Goal: Transaction & Acquisition: Purchase product/service

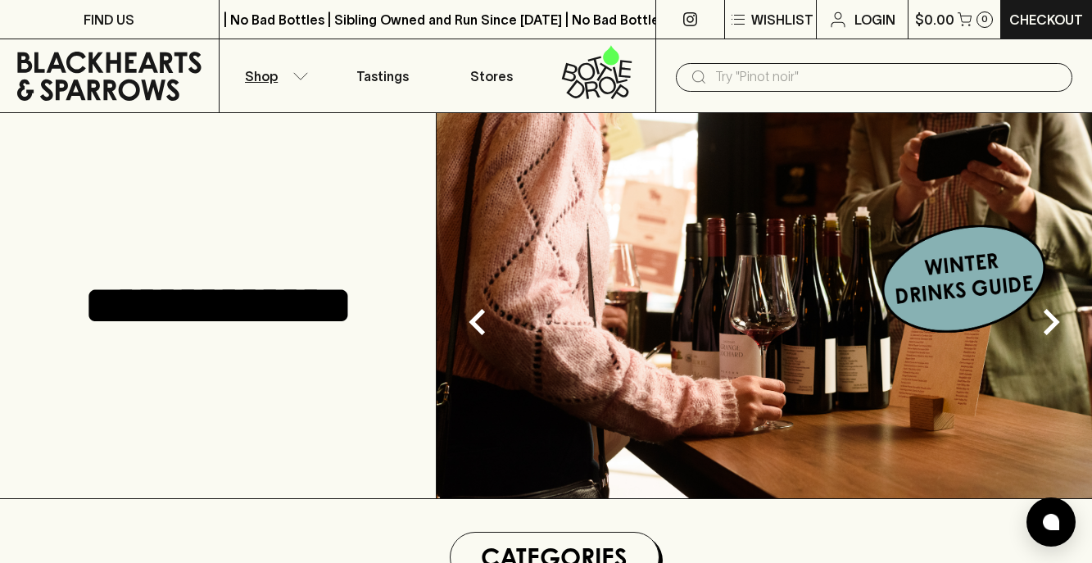
click at [301, 69] on button "Shop" at bounding box center [274, 75] width 109 height 73
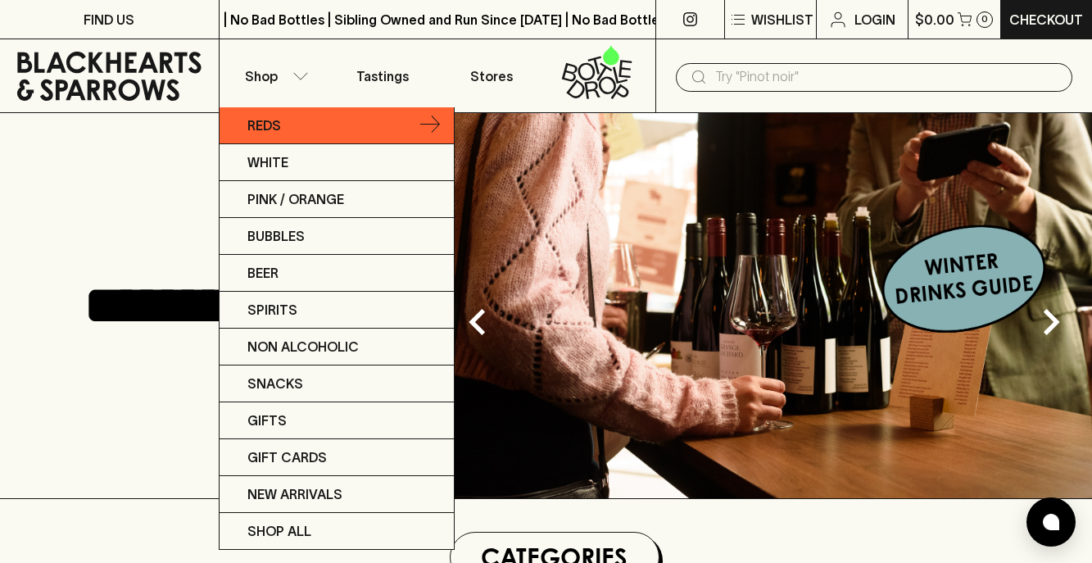
click at [434, 117] on icon at bounding box center [430, 125] width 20 height 20
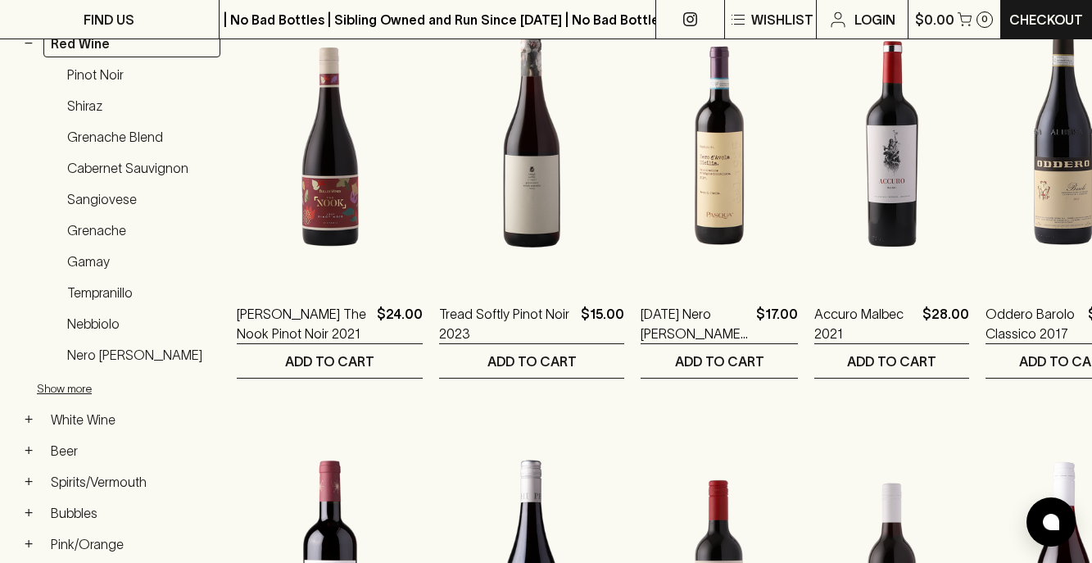
scroll to position [339, 0]
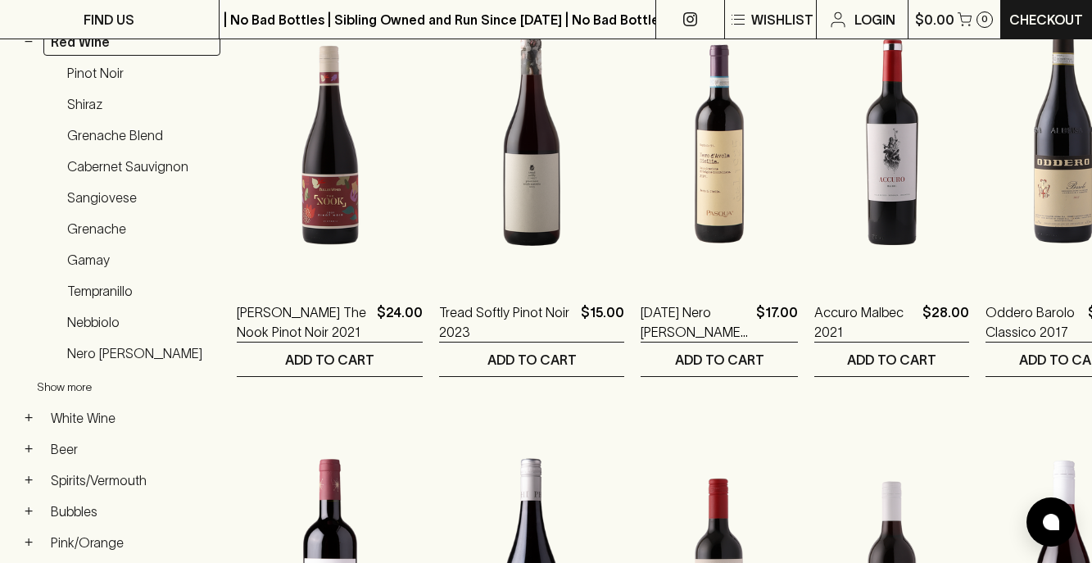
click at [70, 387] on button "Show more" at bounding box center [144, 387] width 215 height 34
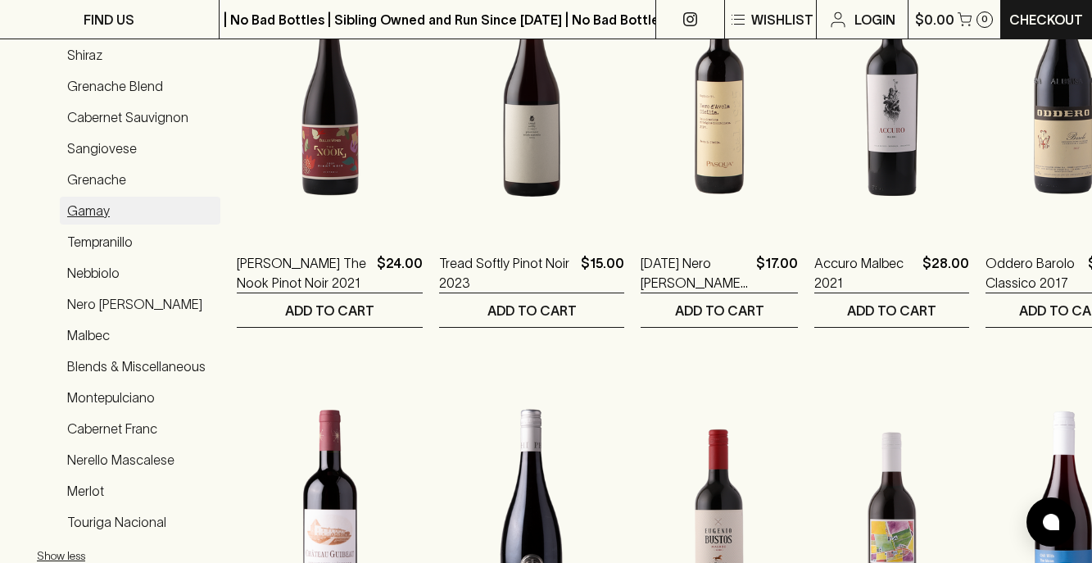
scroll to position [0, 0]
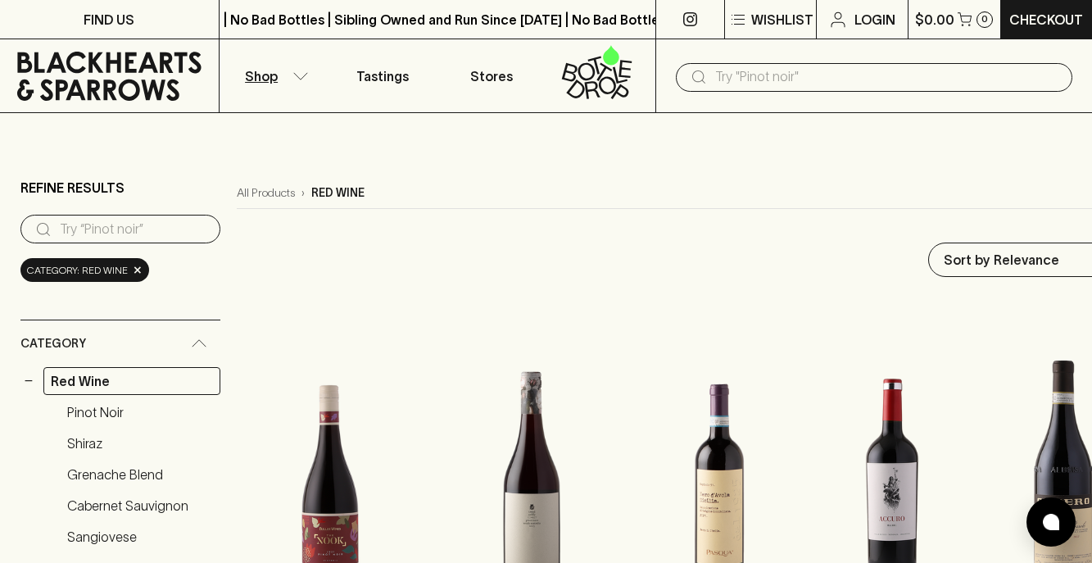
click at [765, 83] on input "text" at bounding box center [887, 77] width 344 height 26
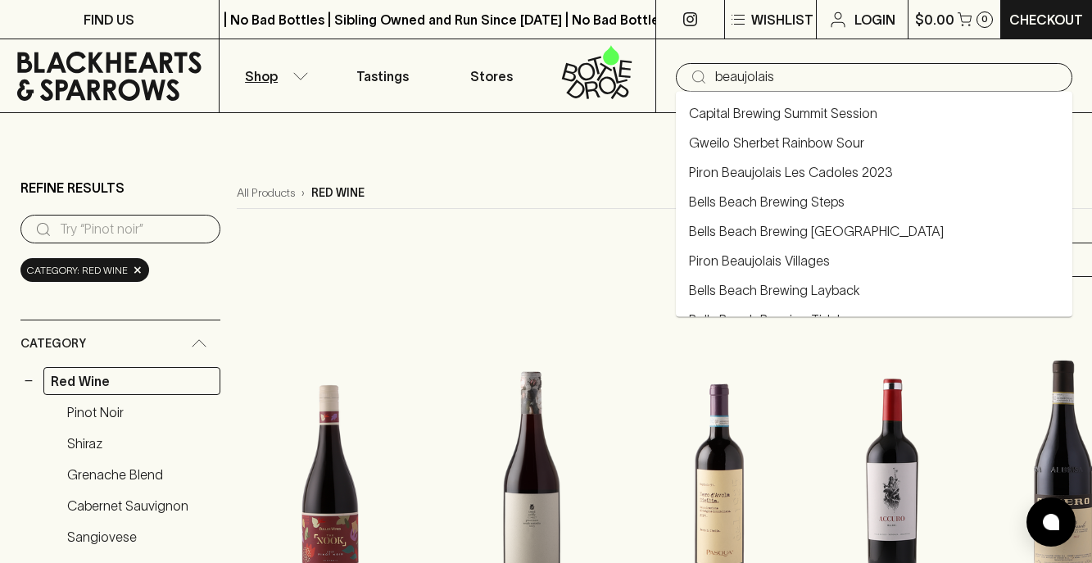
type input "beaujolais"
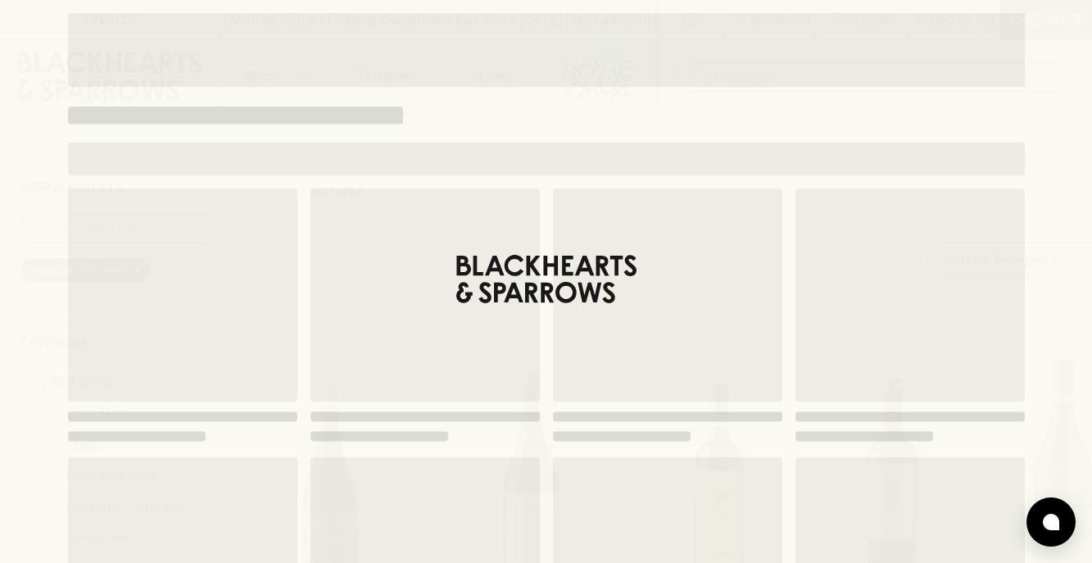
type input "beaujolais"
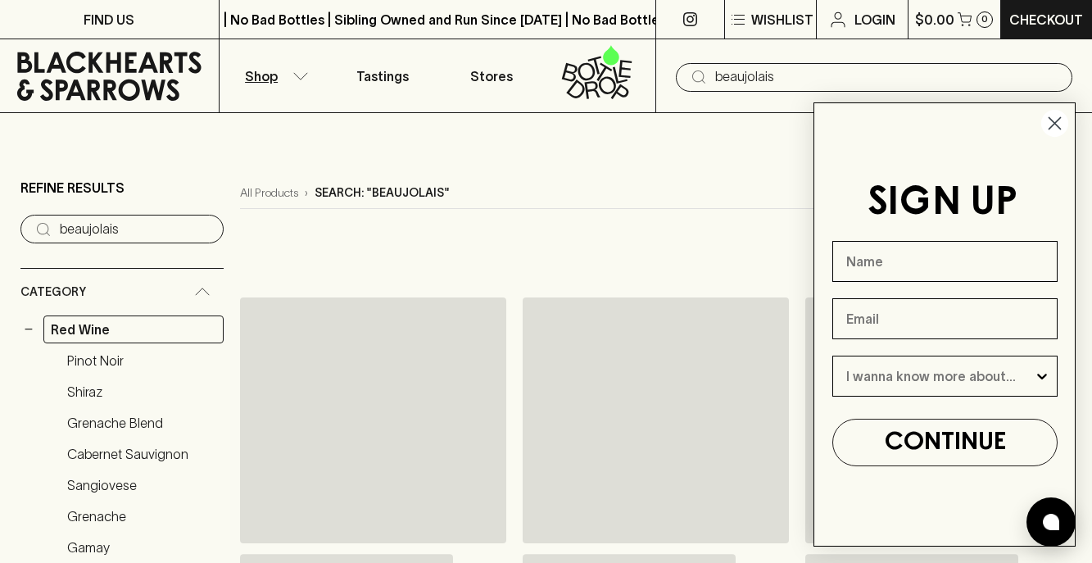
scroll to position [159, 0]
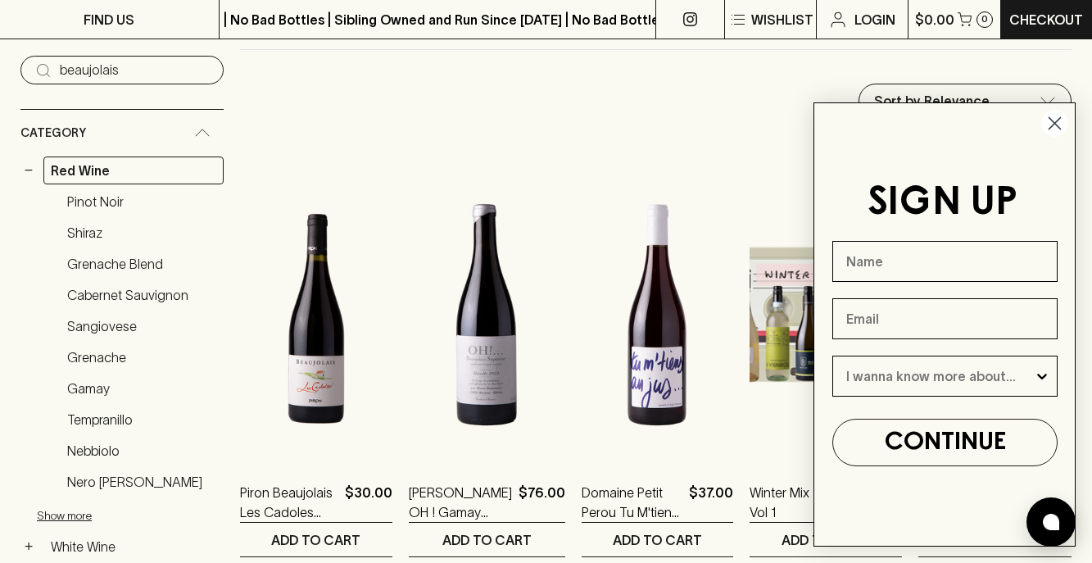
click at [1054, 120] on circle "Close dialog" at bounding box center [1054, 123] width 27 height 27
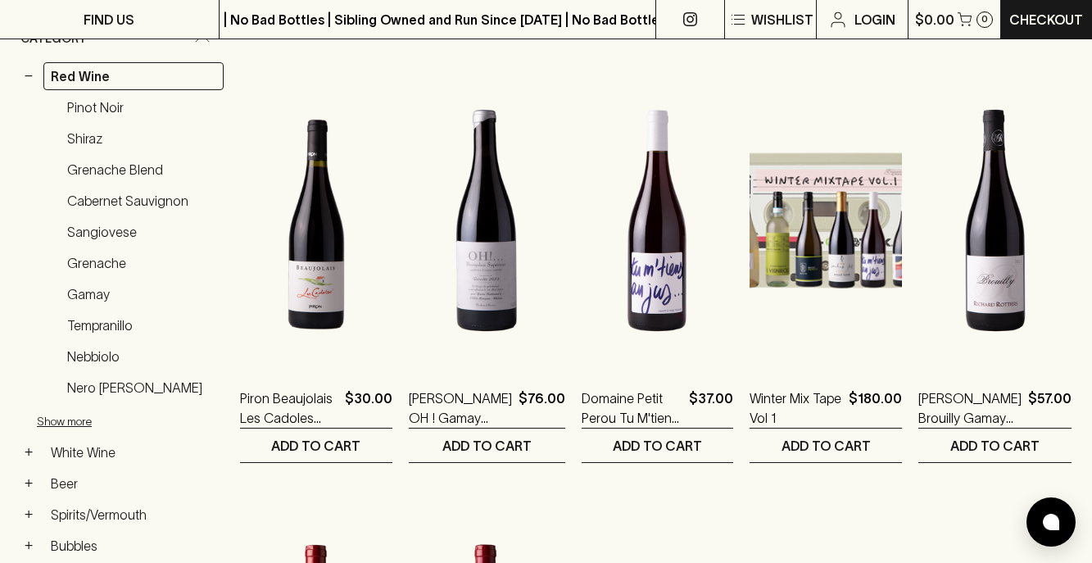
scroll to position [285, 0]
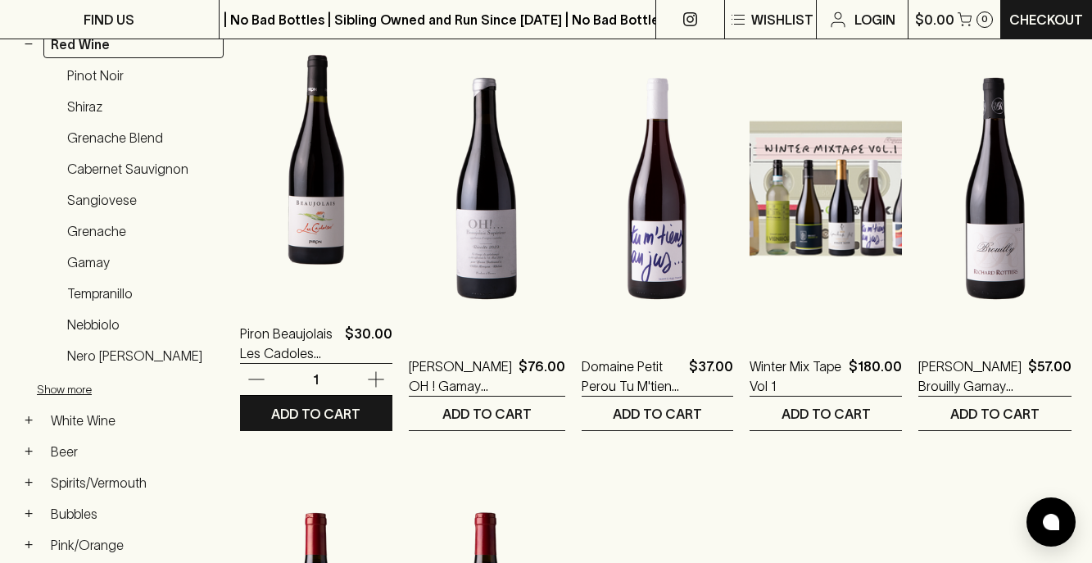
click at [329, 238] on img at bounding box center [316, 155] width 152 height 287
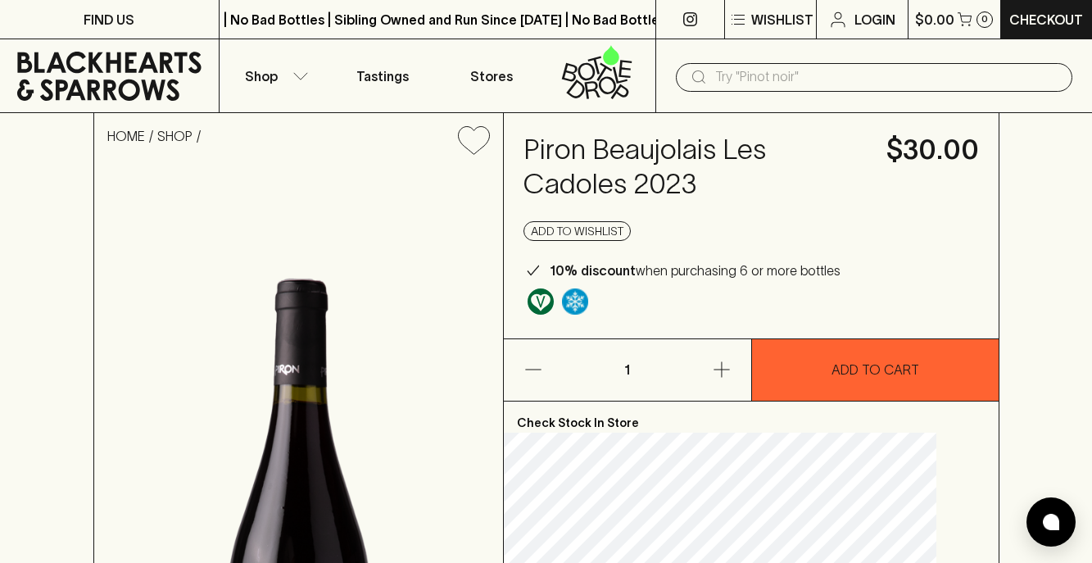
scroll to position [1, 0]
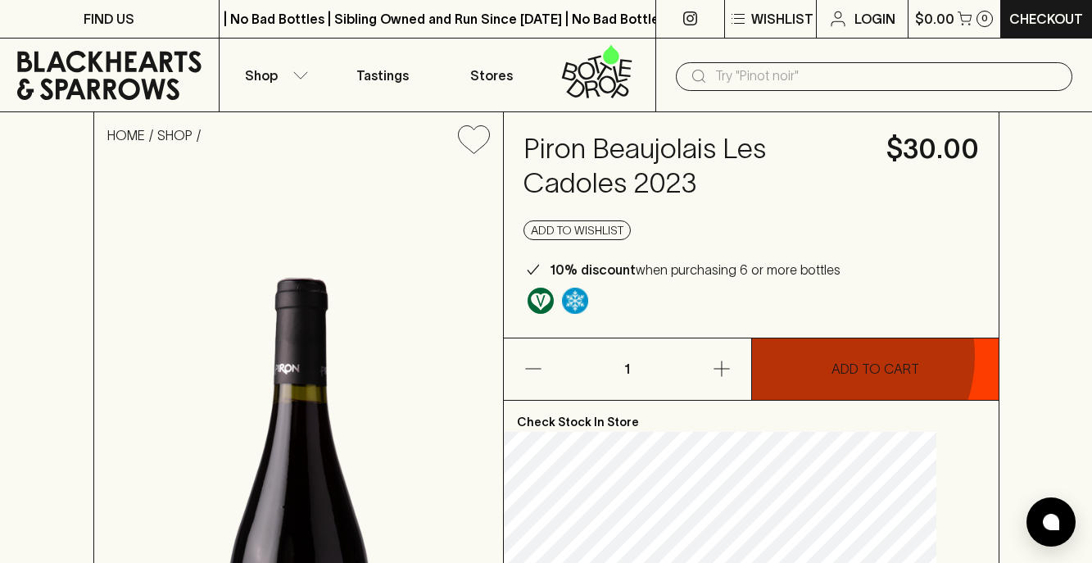
click at [836, 356] on button "ADD TO CART" at bounding box center [875, 368] width 247 height 61
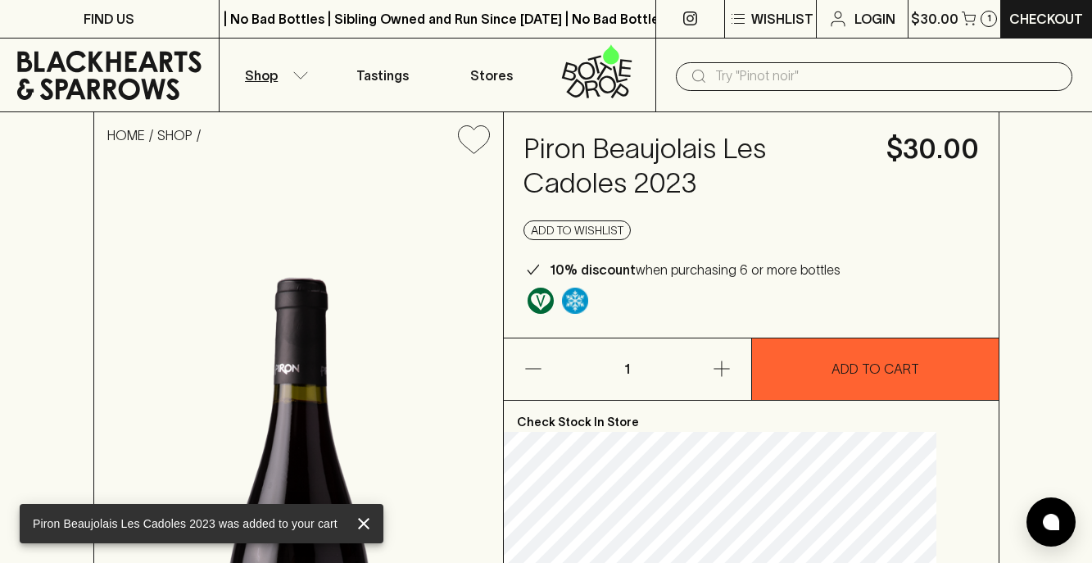
click at [301, 74] on icon "button" at bounding box center [300, 75] width 16 height 8
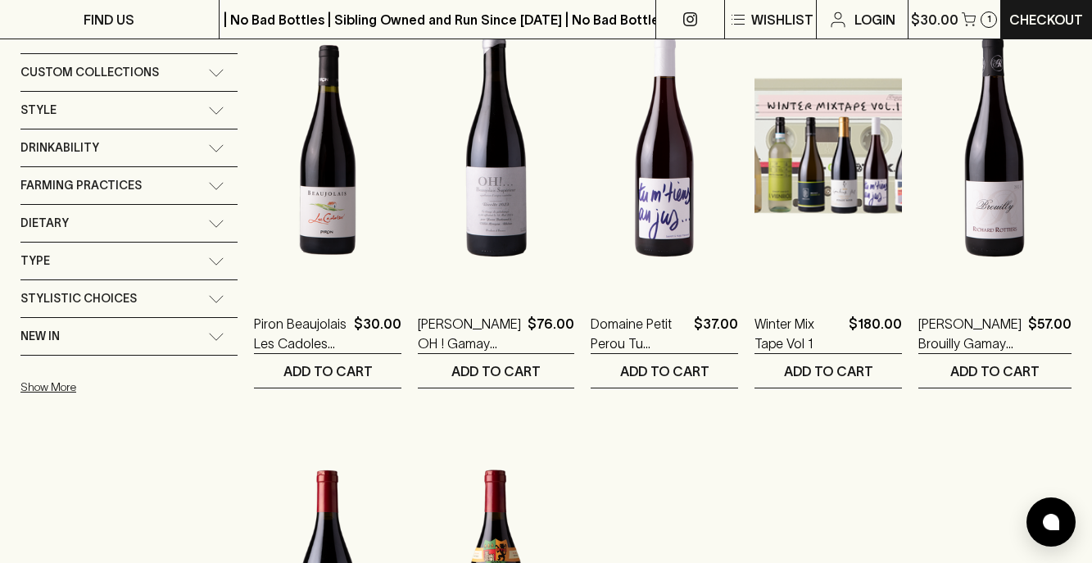
scroll to position [311, 0]
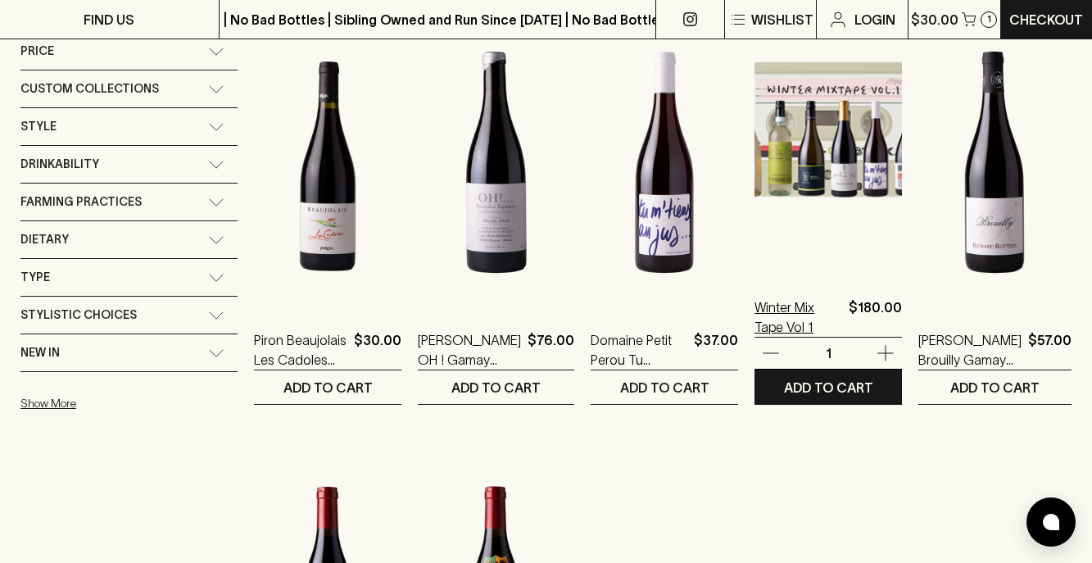
click at [804, 313] on p "Winter Mix Tape Vol 1" at bounding box center [798, 316] width 88 height 39
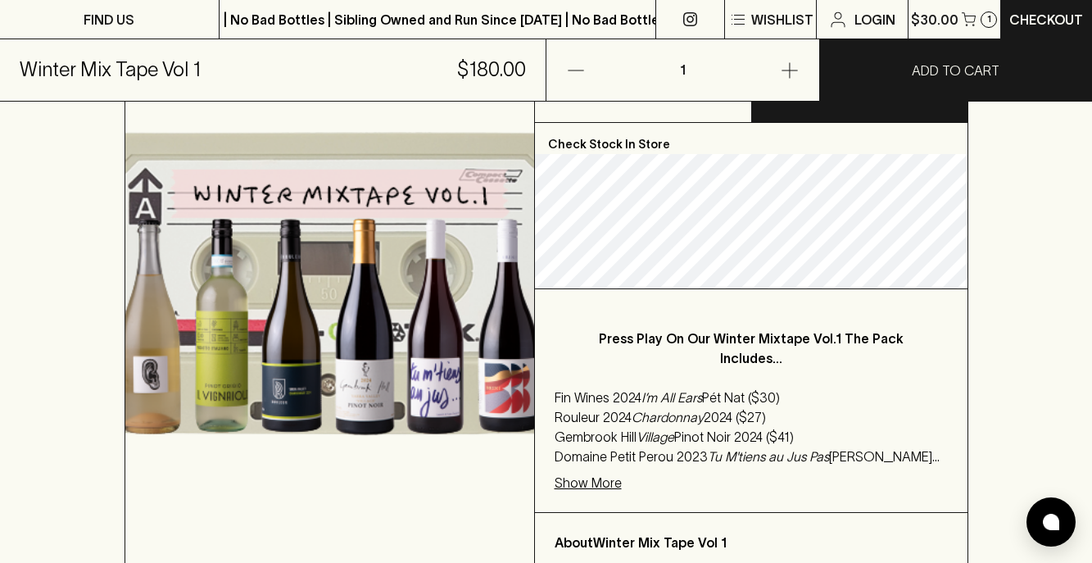
scroll to position [337, 0]
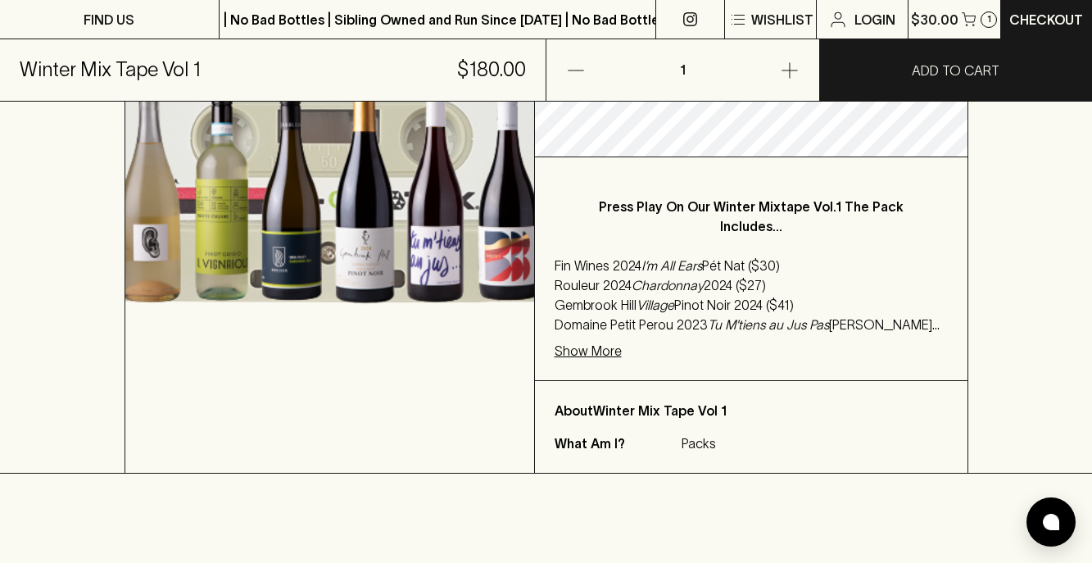
click at [591, 360] on div "Press Play On Our Winter Mixtape Vol.1 The Pack Includes... Fin Wines 2024 I’m …" at bounding box center [751, 268] width 433 height 223
click at [583, 351] on p "Show More" at bounding box center [588, 351] width 67 height 20
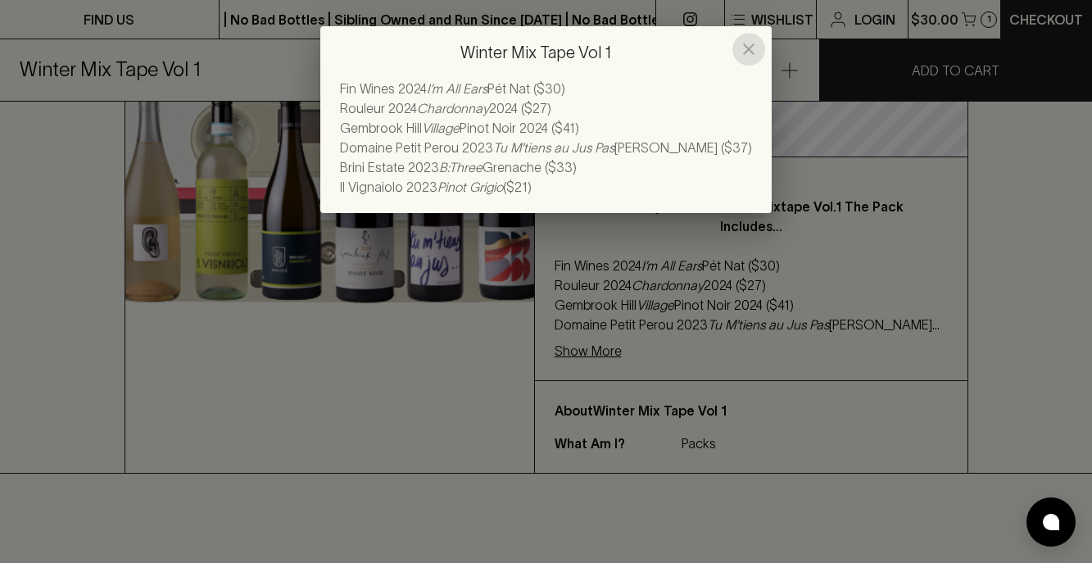
click at [746, 46] on icon "close" at bounding box center [749, 49] width 20 height 20
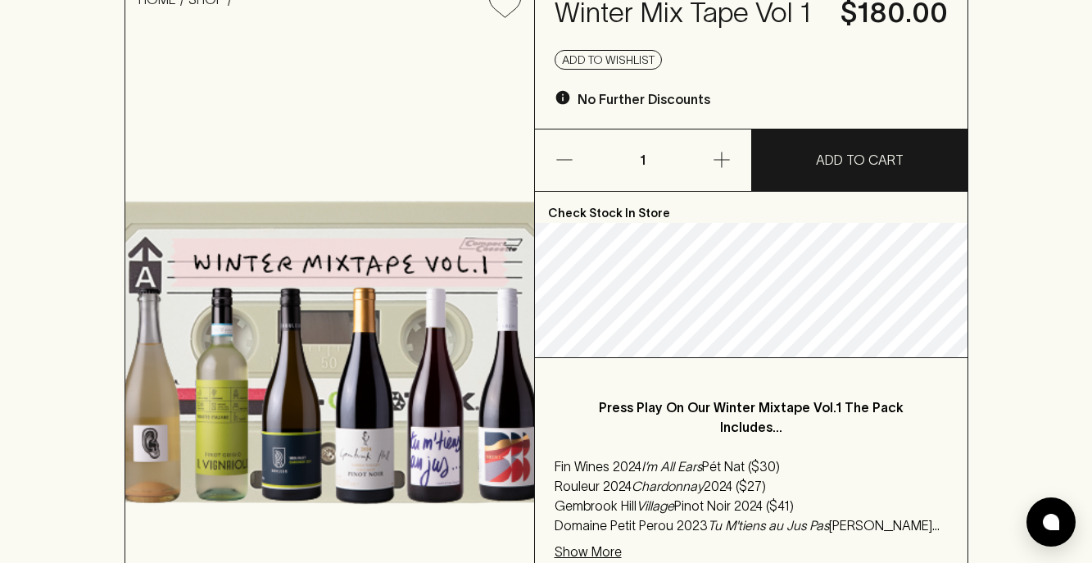
scroll to position [0, 0]
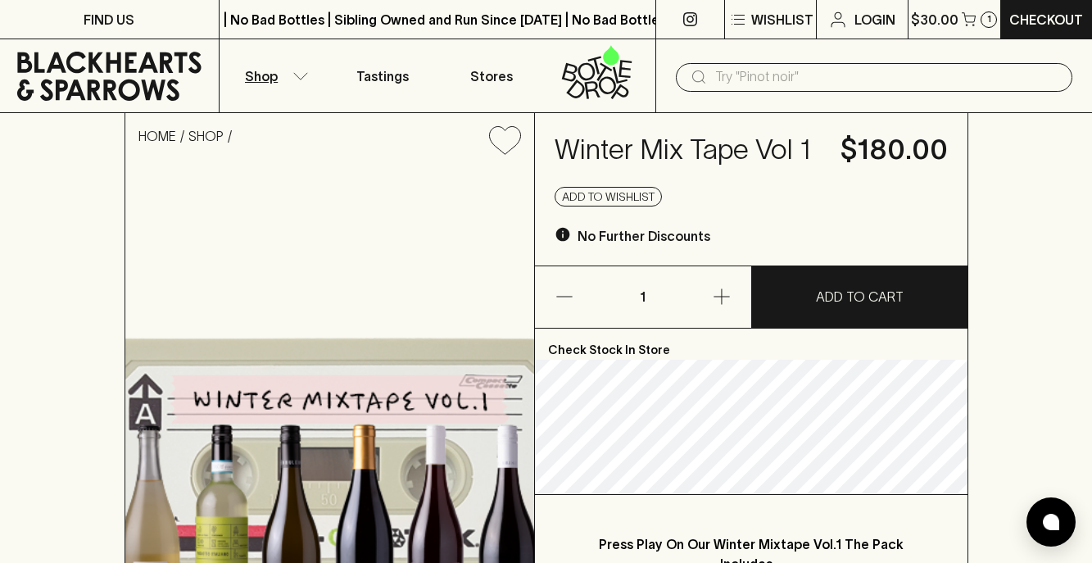
click at [306, 81] on button "Shop" at bounding box center [274, 75] width 109 height 73
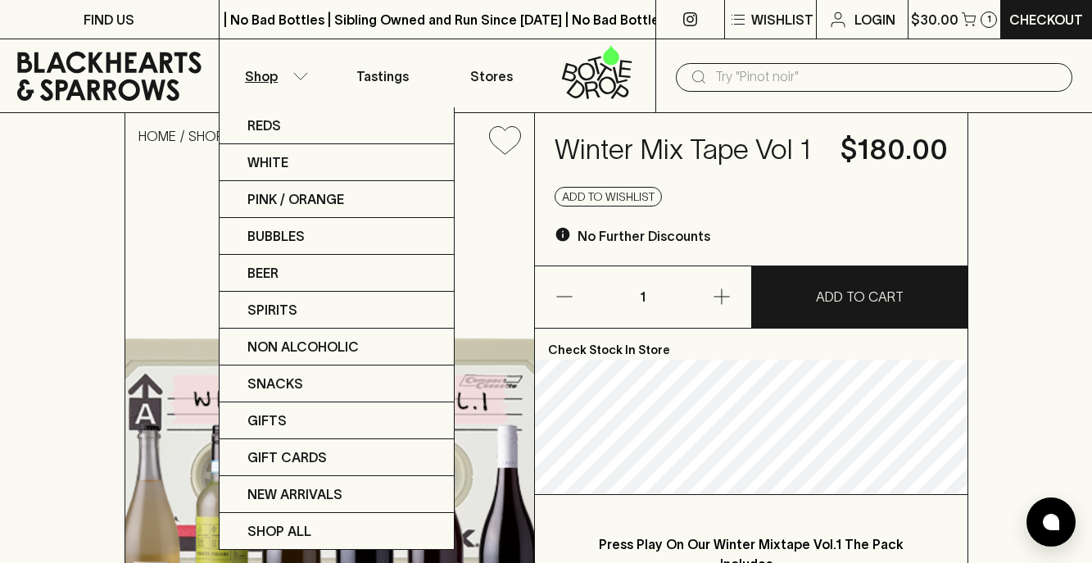
click at [306, 81] on div at bounding box center [546, 281] width 1092 height 563
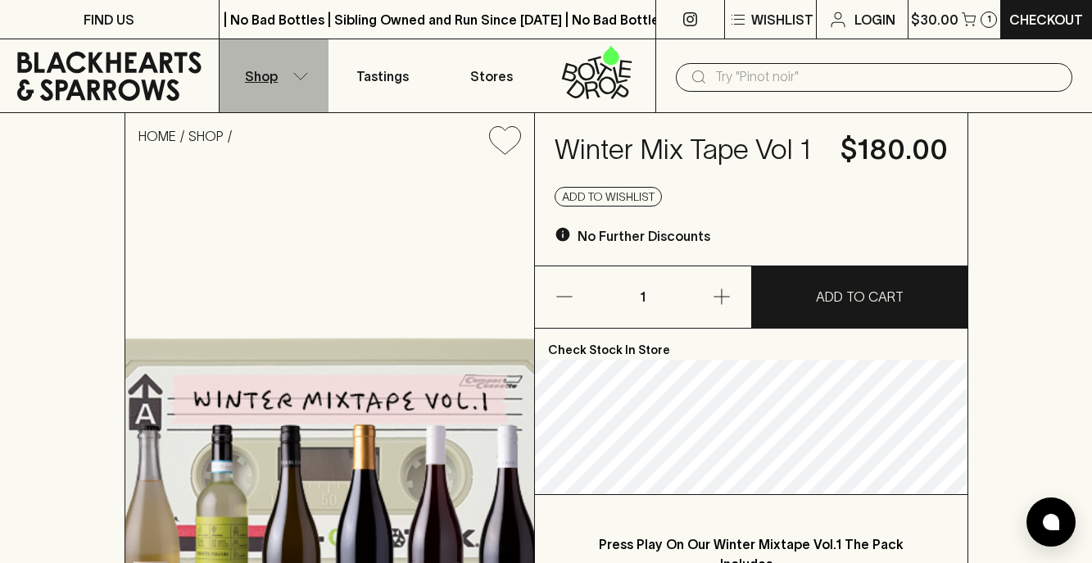
click at [289, 81] on button "Shop" at bounding box center [274, 75] width 109 height 73
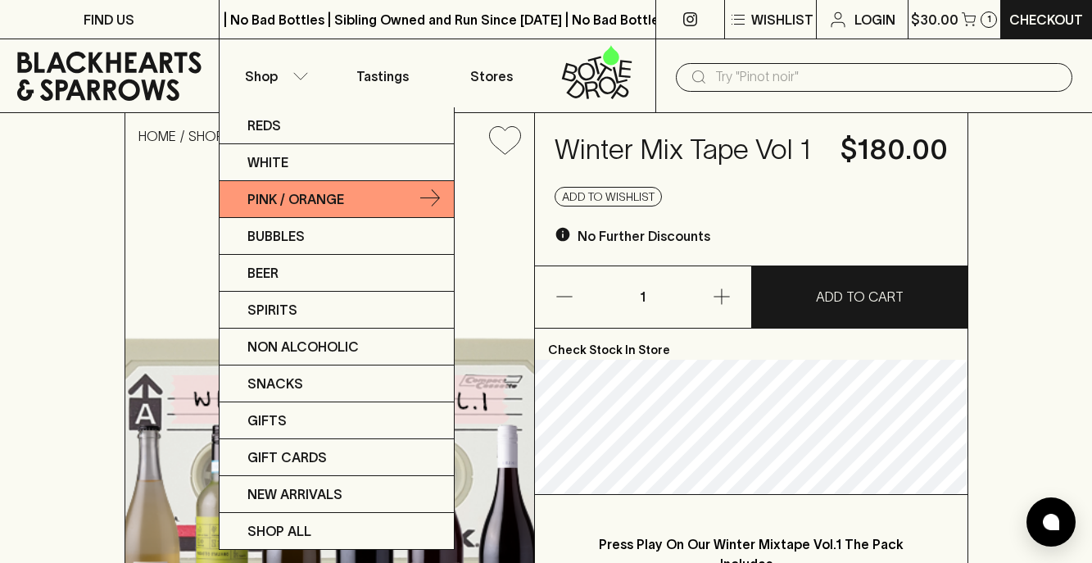
click at [311, 198] on p "Pink / Orange" at bounding box center [295, 199] width 97 height 20
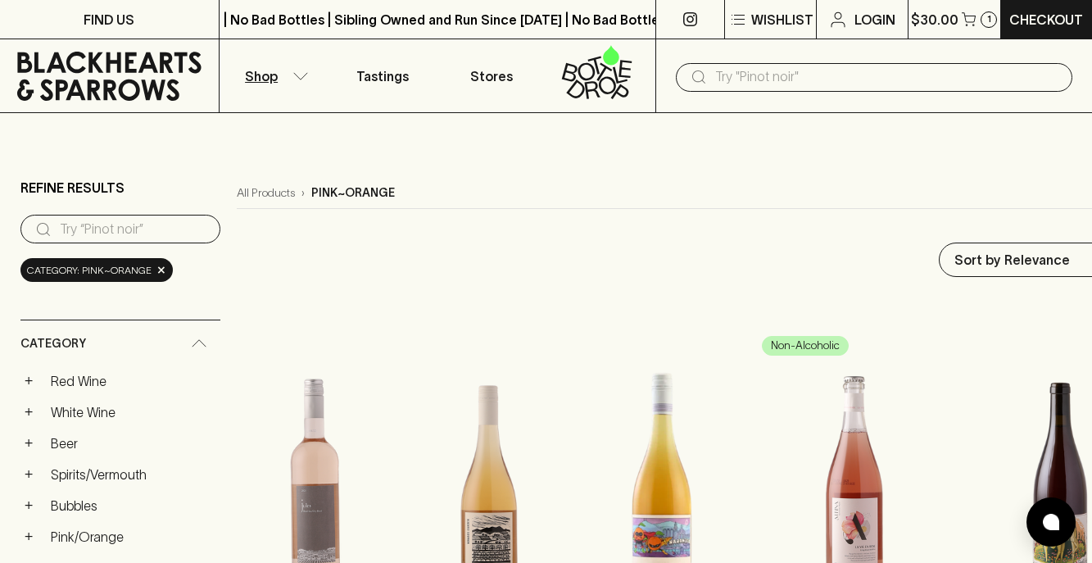
click at [830, 75] on input "text" at bounding box center [887, 77] width 344 height 26
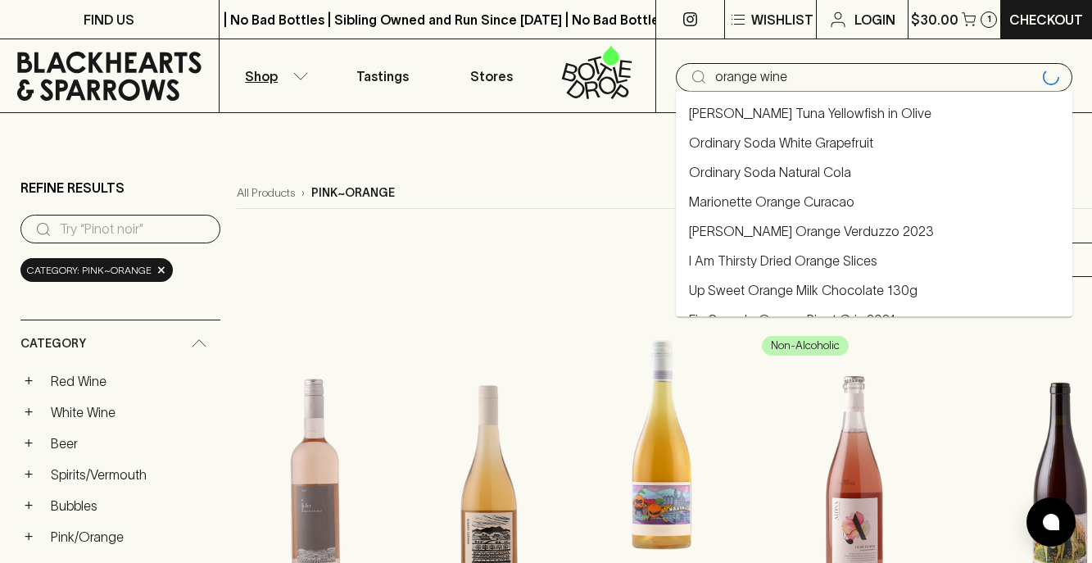
type input "orange wine"
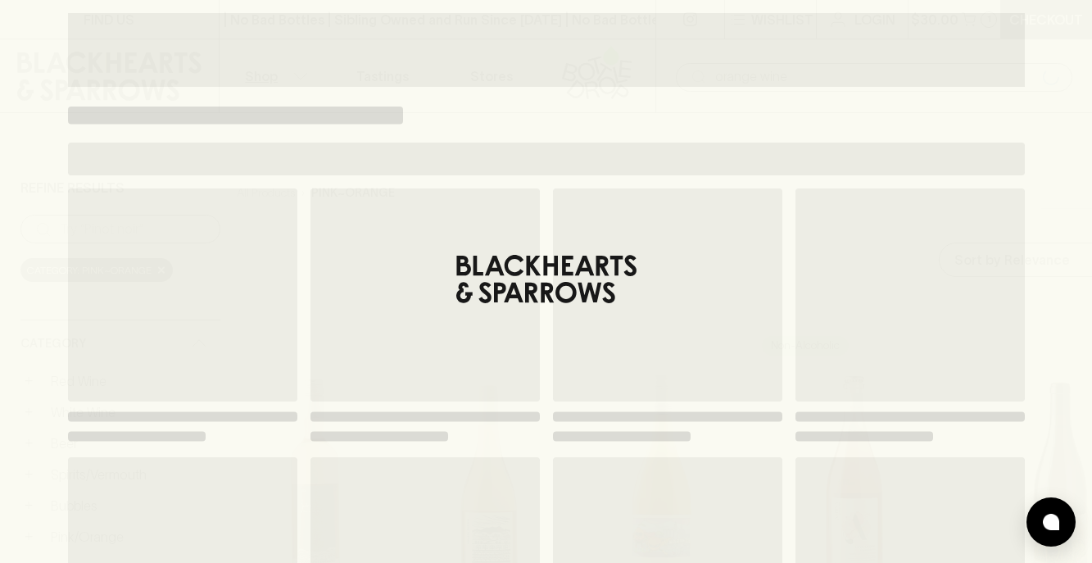
type input "orange wine"
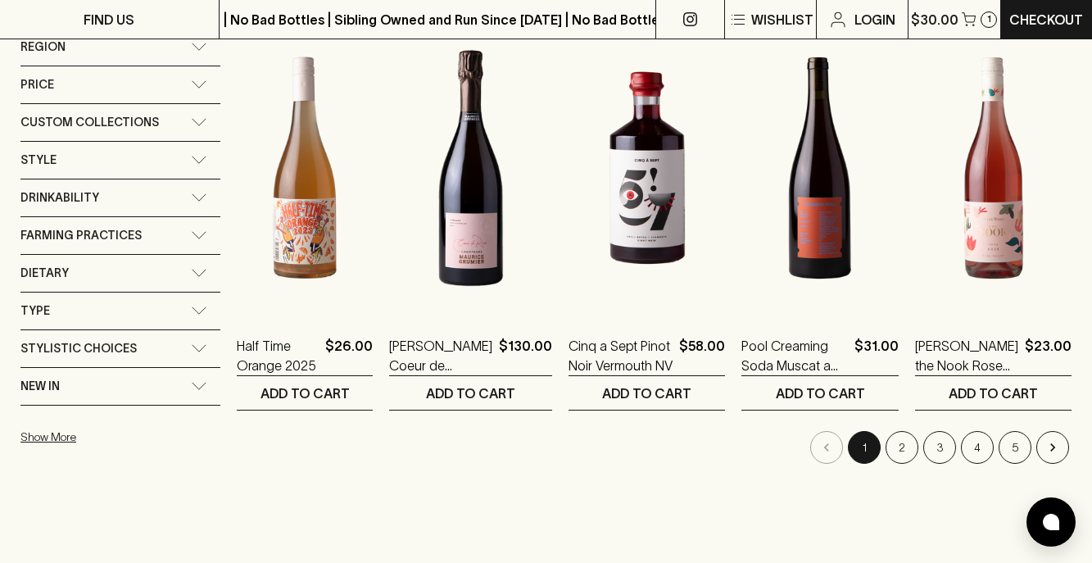
scroll to position [758, 0]
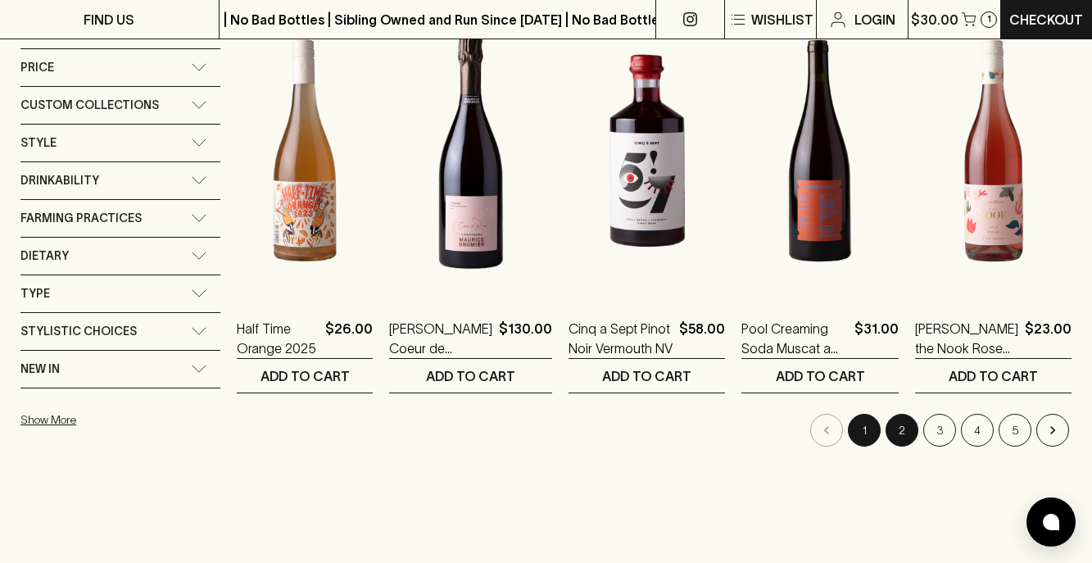
click at [906, 432] on button "2" at bounding box center [901, 430] width 33 height 33
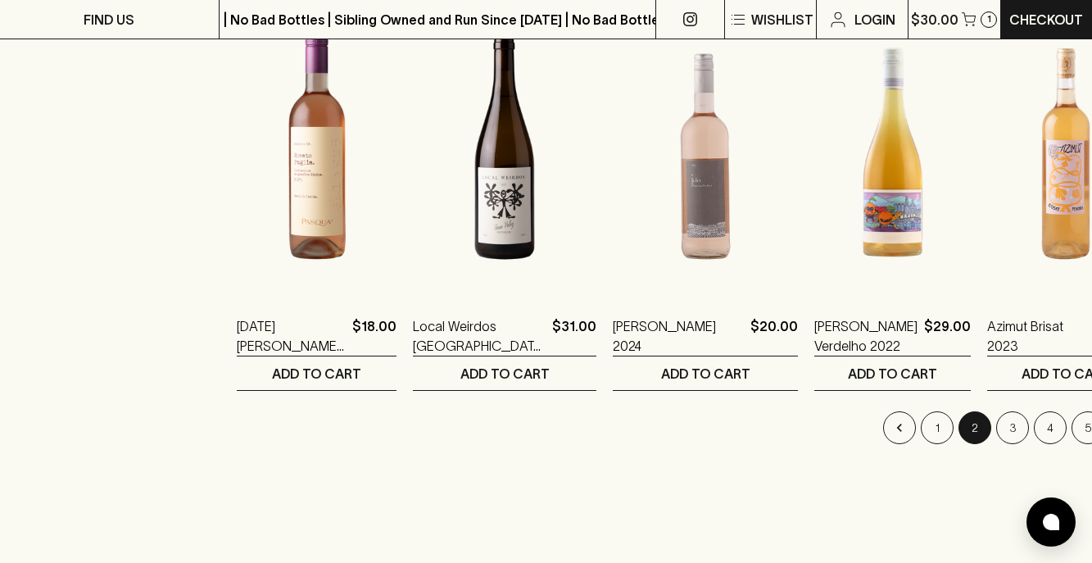
scroll to position [1664, 0]
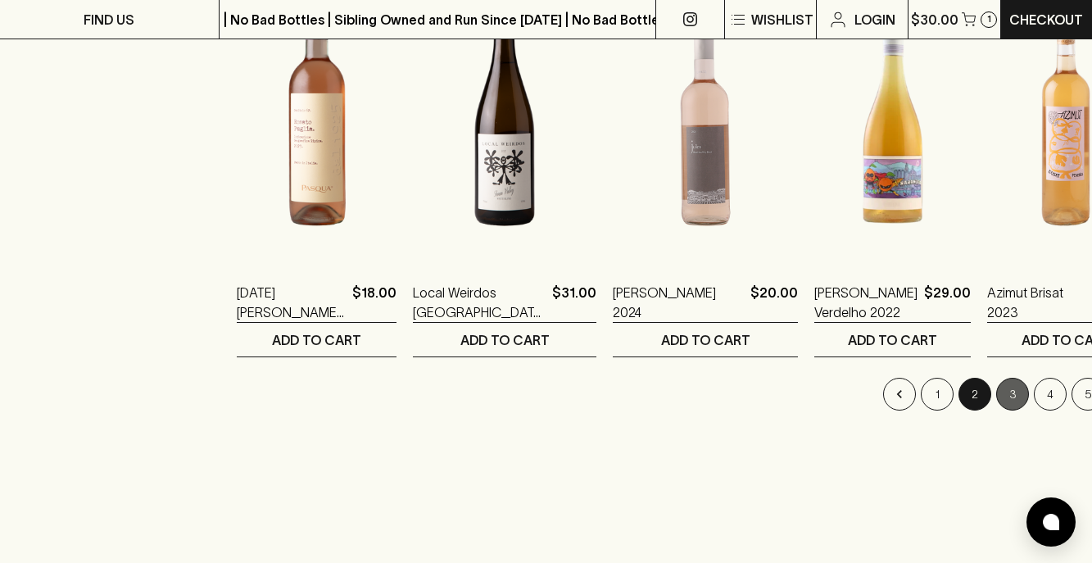
click at [996, 391] on button "3" at bounding box center [1012, 394] width 33 height 33
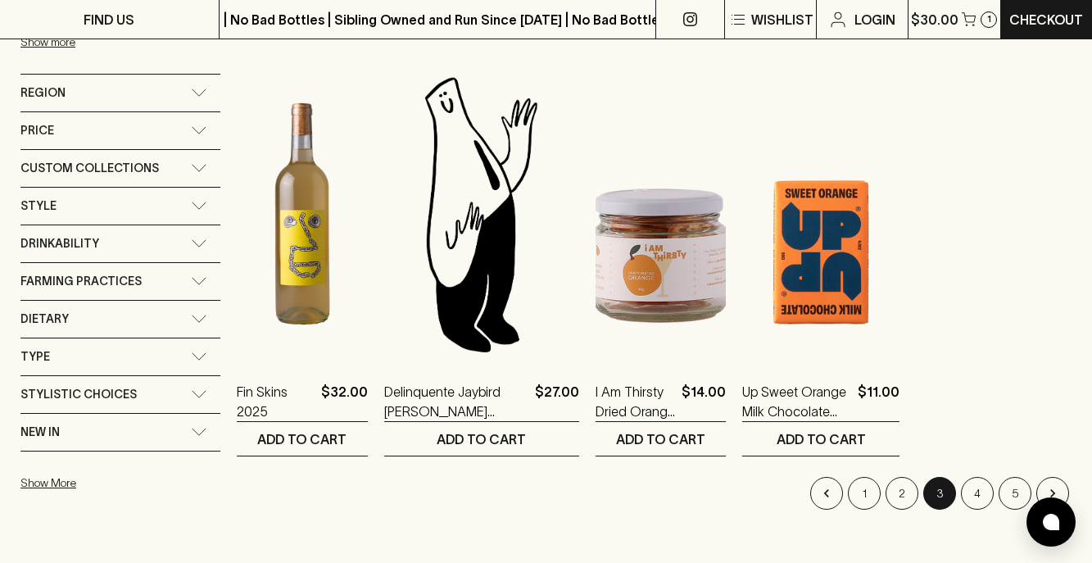
scroll to position [654, 0]
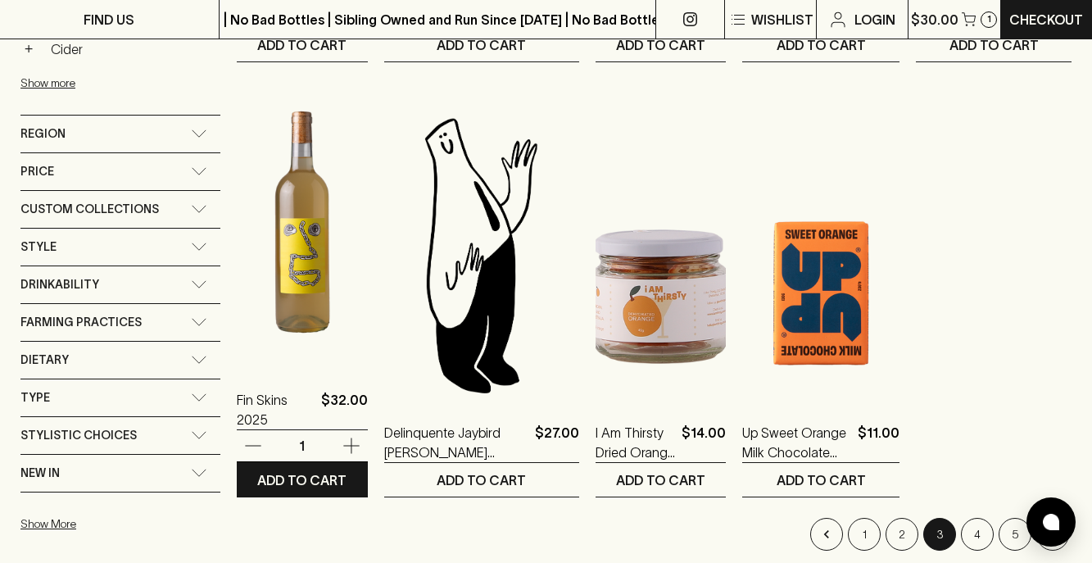
click at [312, 273] on img at bounding box center [302, 222] width 131 height 287
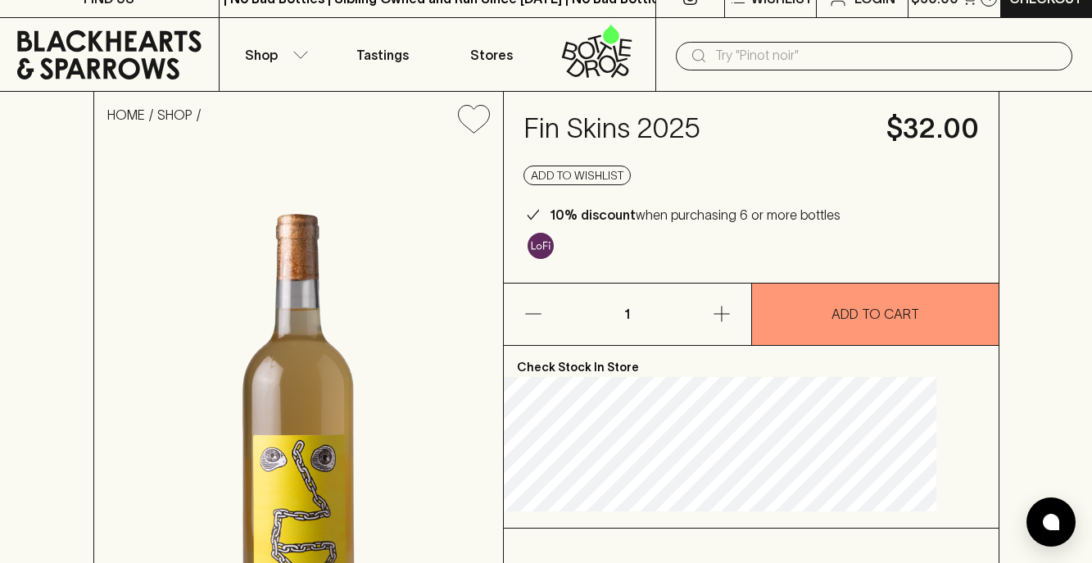
scroll to position [15, 0]
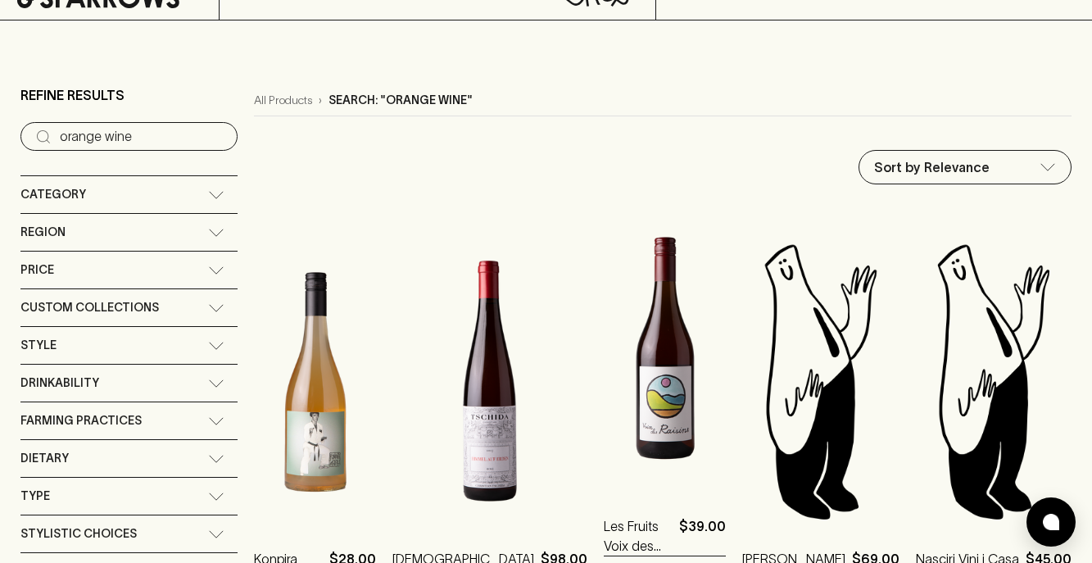
scroll to position [32, 0]
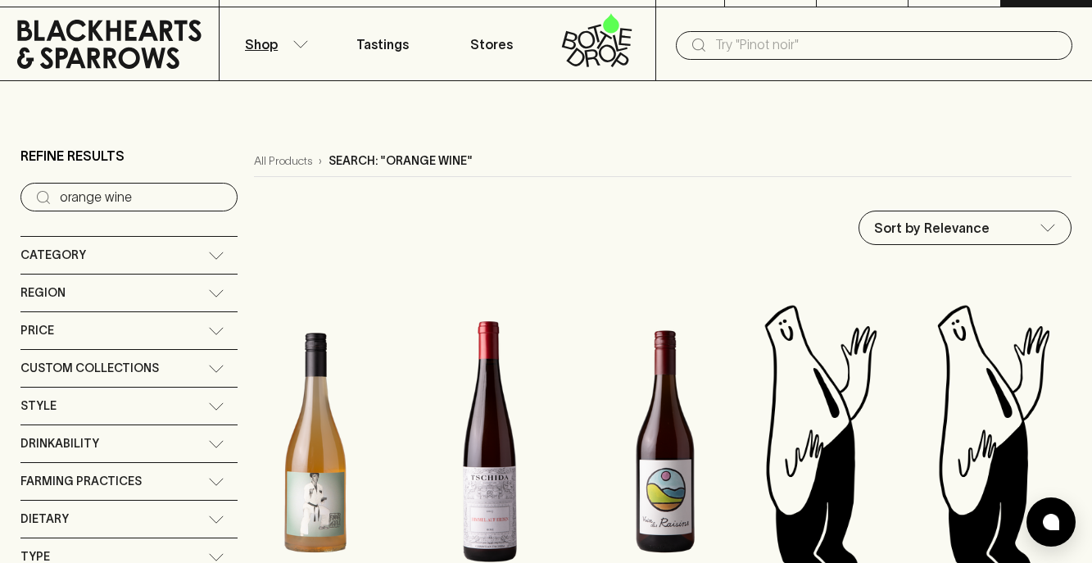
click at [301, 44] on icon "button" at bounding box center [300, 44] width 16 height 8
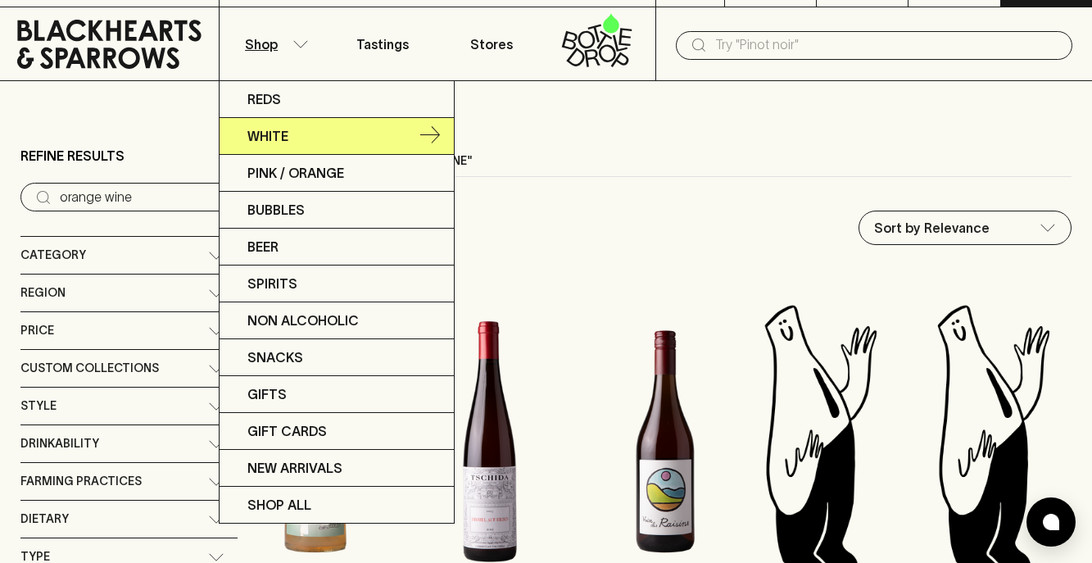
click at [308, 137] on link "White" at bounding box center [337, 136] width 234 height 37
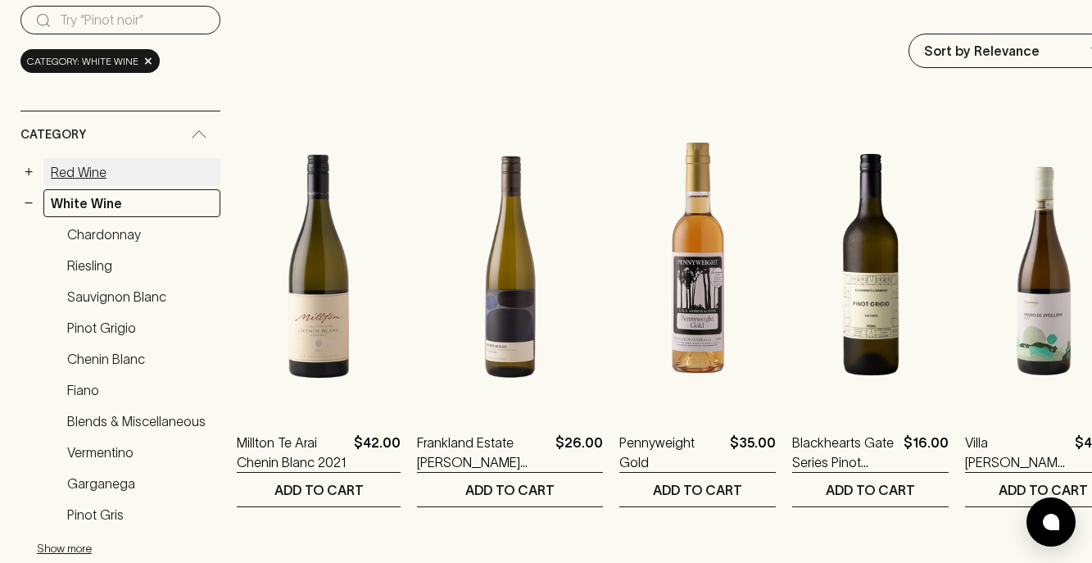
scroll to position [214, 0]
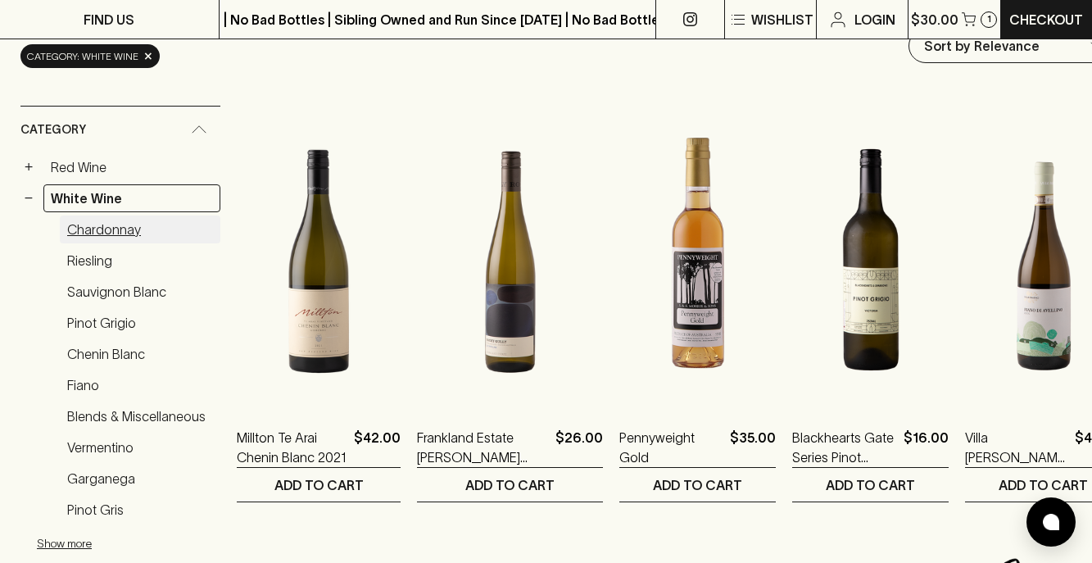
click at [110, 230] on link "Chardonnay" at bounding box center [140, 229] width 161 height 28
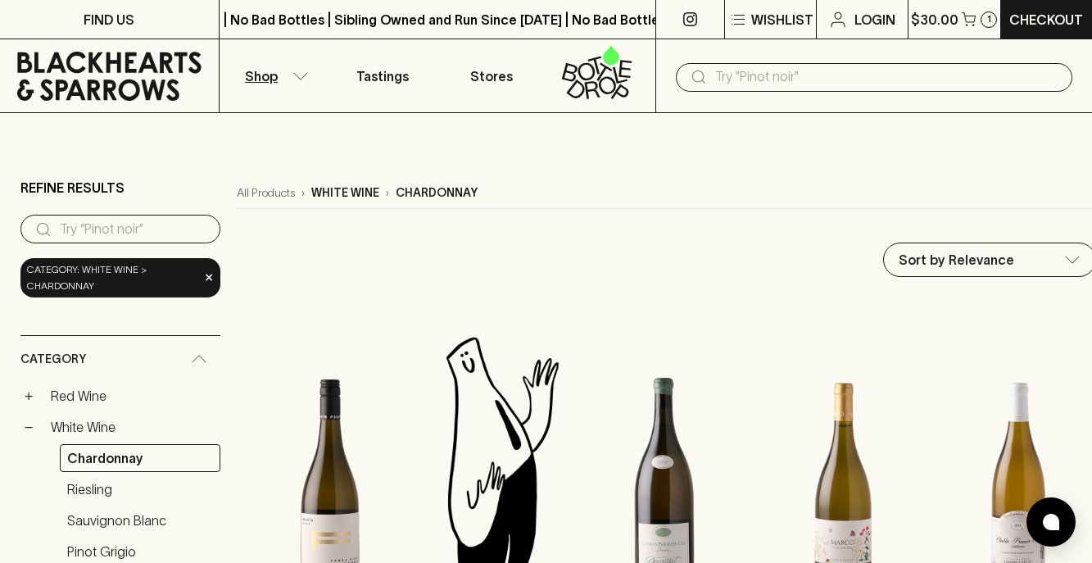
click at [299, 77] on icon "button" at bounding box center [300, 76] width 16 height 8
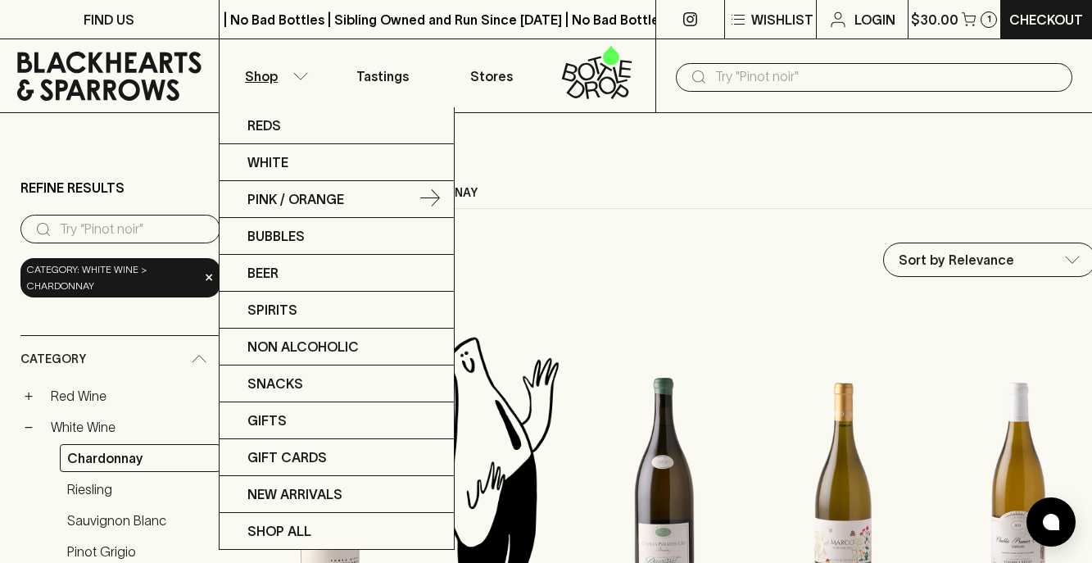
drag, startPoint x: 427, startPoint y: 193, endPoint x: 251, endPoint y: 65, distance: 218.1
click at [251, 61] on div at bounding box center [546, 281] width 1092 height 563
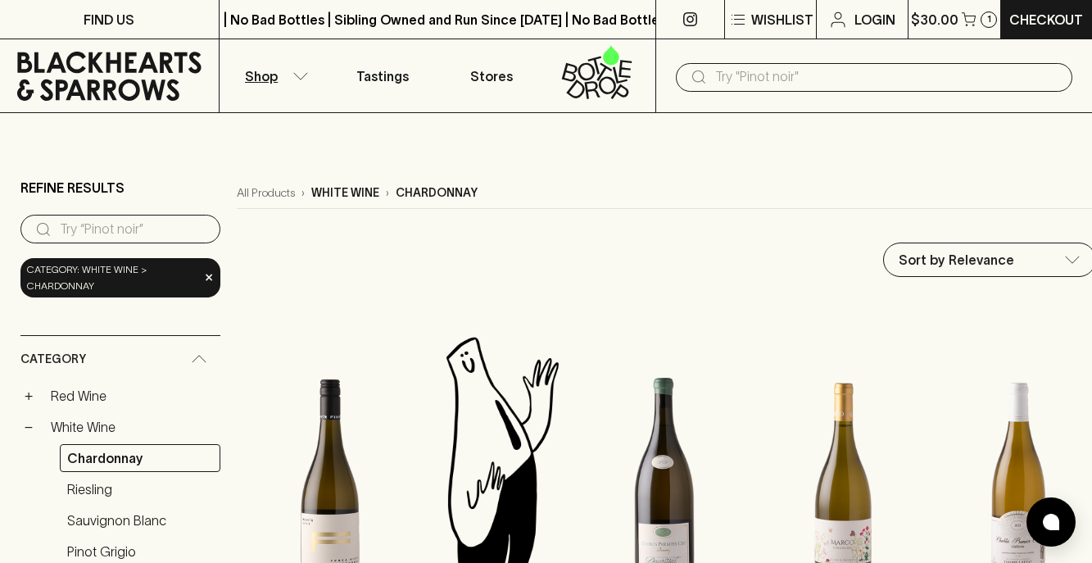
click at [259, 75] on p "Shop" at bounding box center [261, 76] width 33 height 20
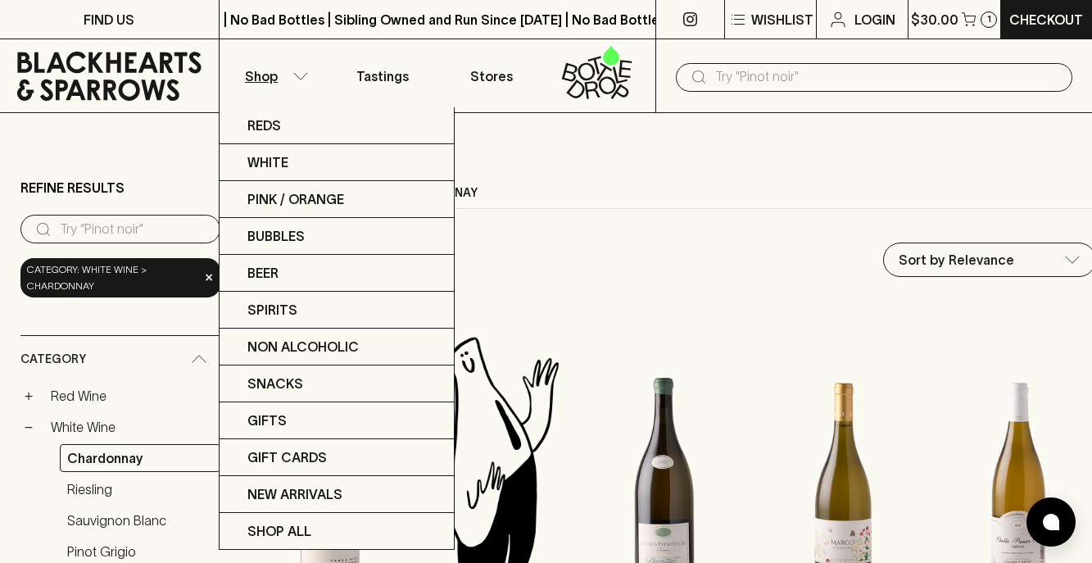
click at [259, 75] on div at bounding box center [546, 281] width 1092 height 563
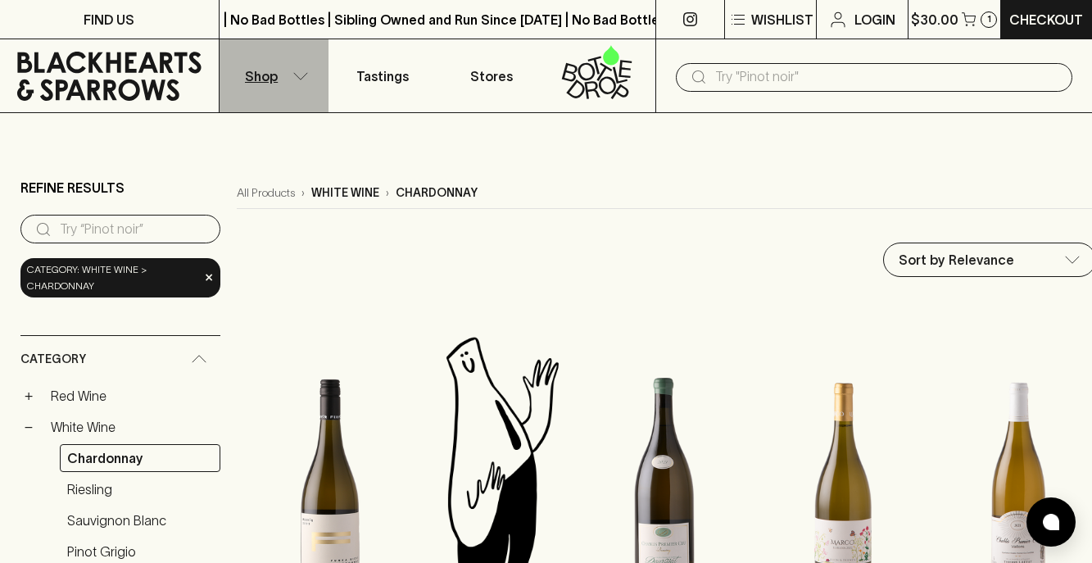
click at [259, 75] on p "Shop" at bounding box center [261, 76] width 33 height 20
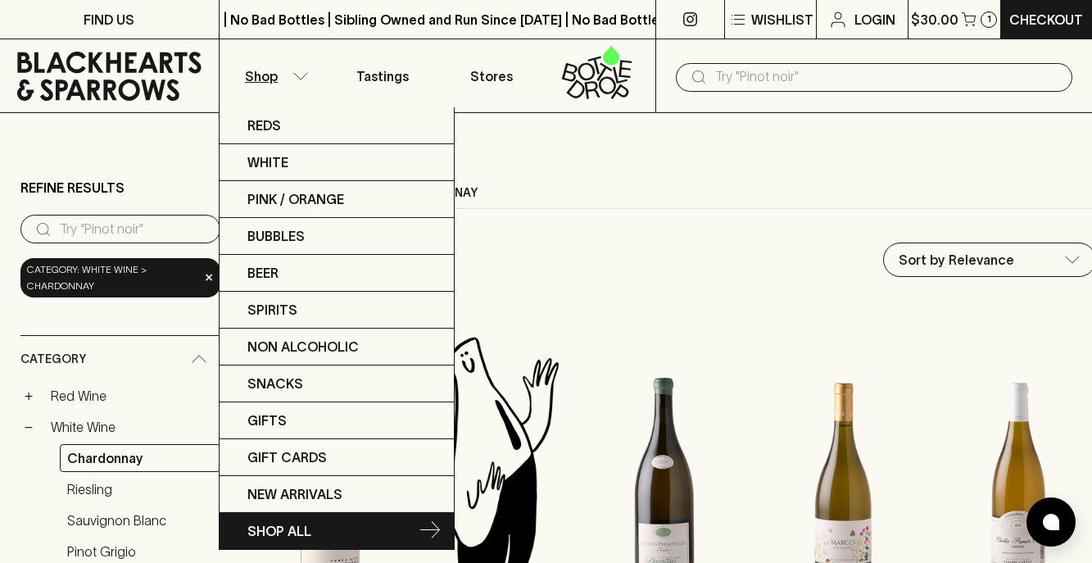
click at [274, 519] on link "SHOP ALL" at bounding box center [337, 531] width 234 height 36
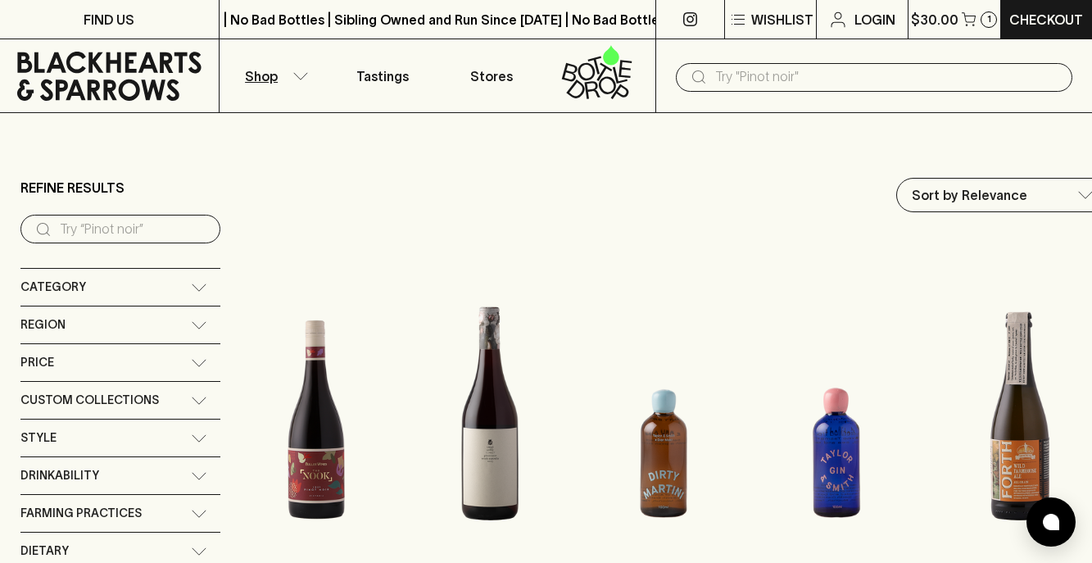
scroll to position [104, 0]
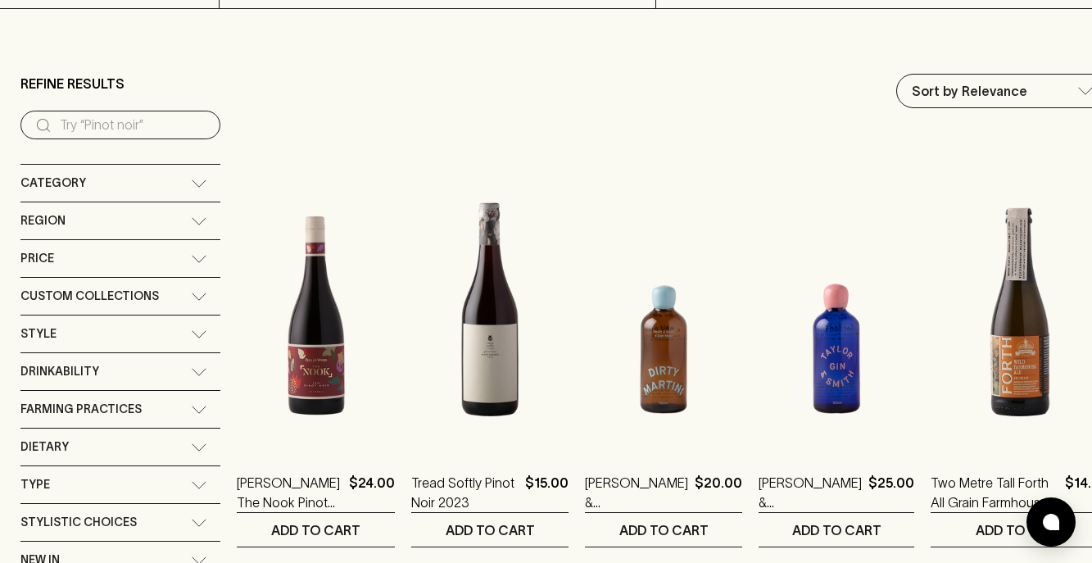
click at [202, 177] on div "Category" at bounding box center [120, 183] width 200 height 37
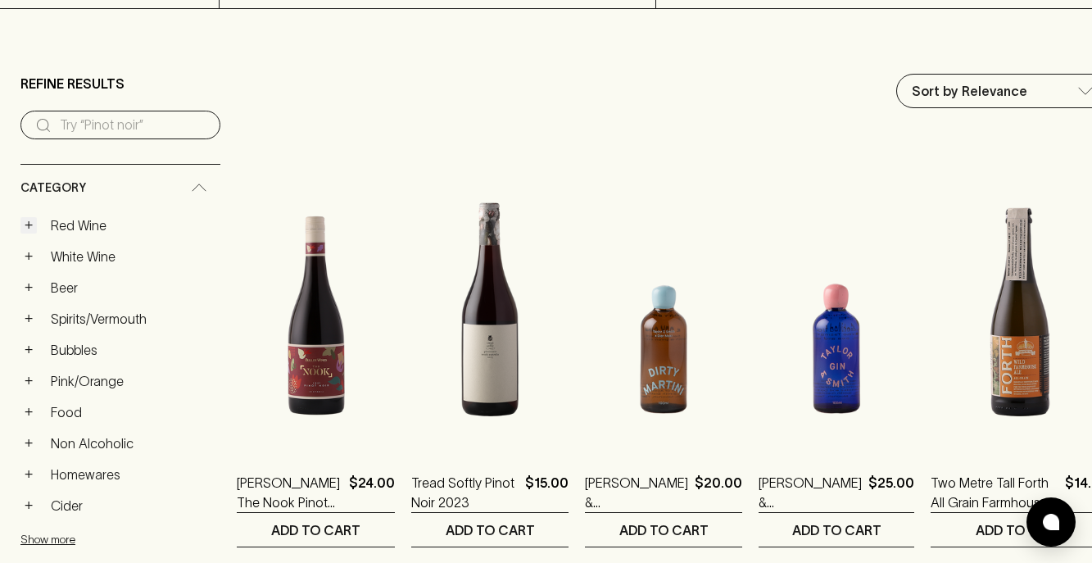
click at [28, 224] on button "+" at bounding box center [28, 225] width 16 height 16
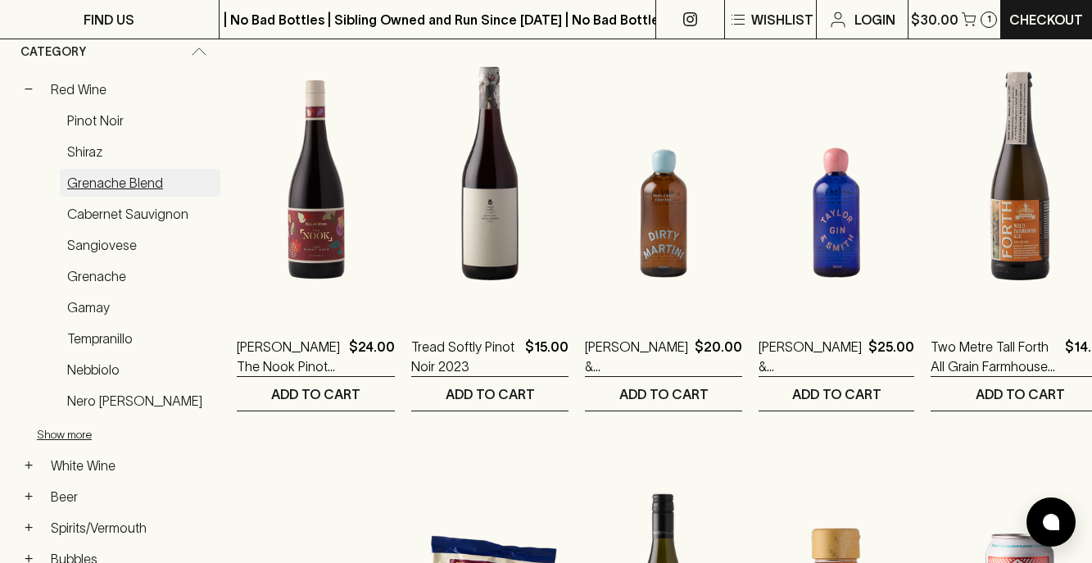
scroll to position [243, 0]
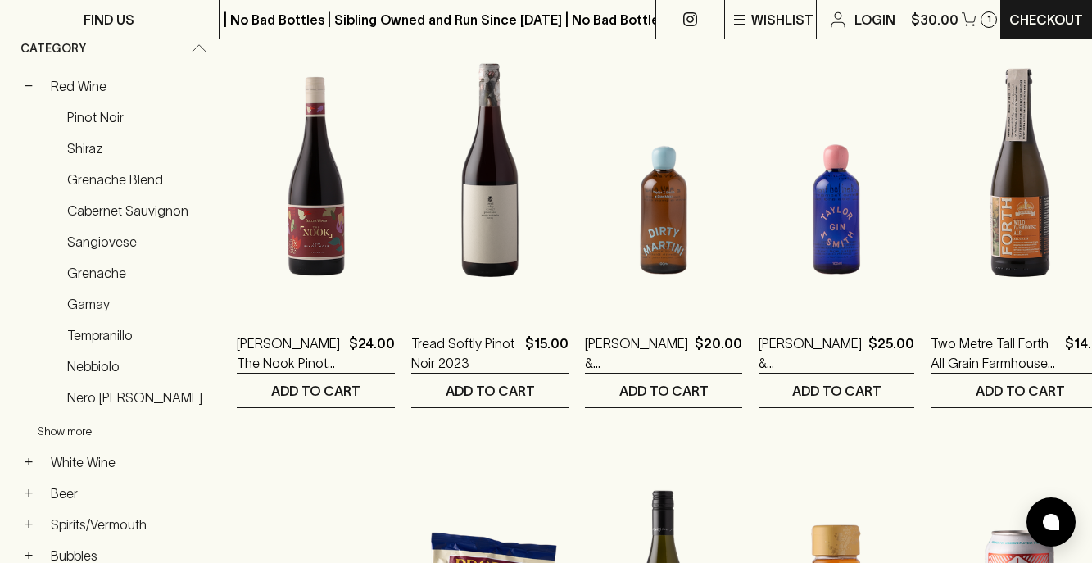
click at [59, 433] on button "Show more" at bounding box center [144, 431] width 215 height 34
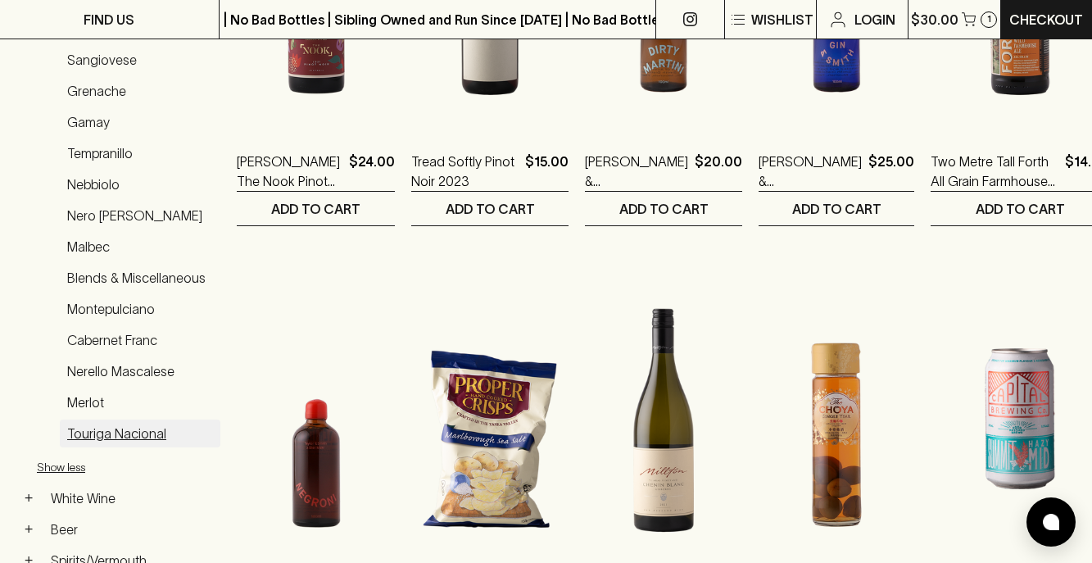
scroll to position [353, 0]
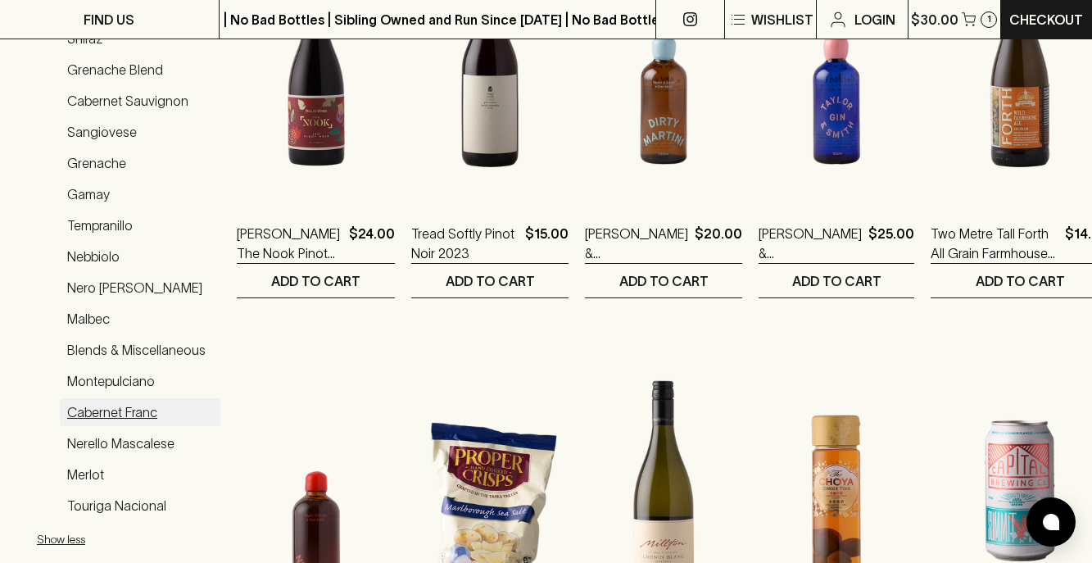
click at [93, 403] on link "Cabernet Franc" at bounding box center [140, 412] width 161 height 28
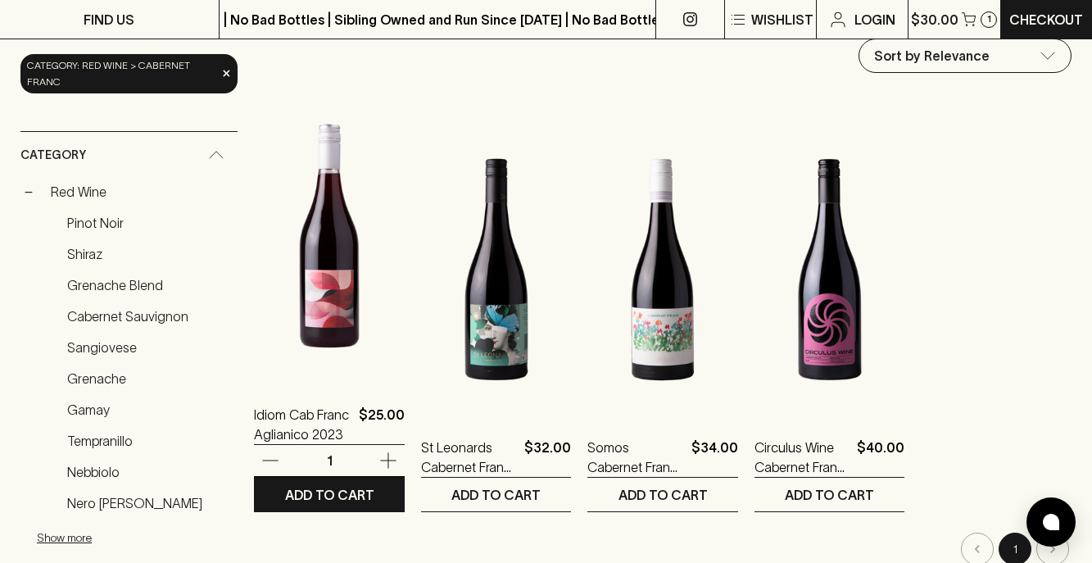
scroll to position [138, 0]
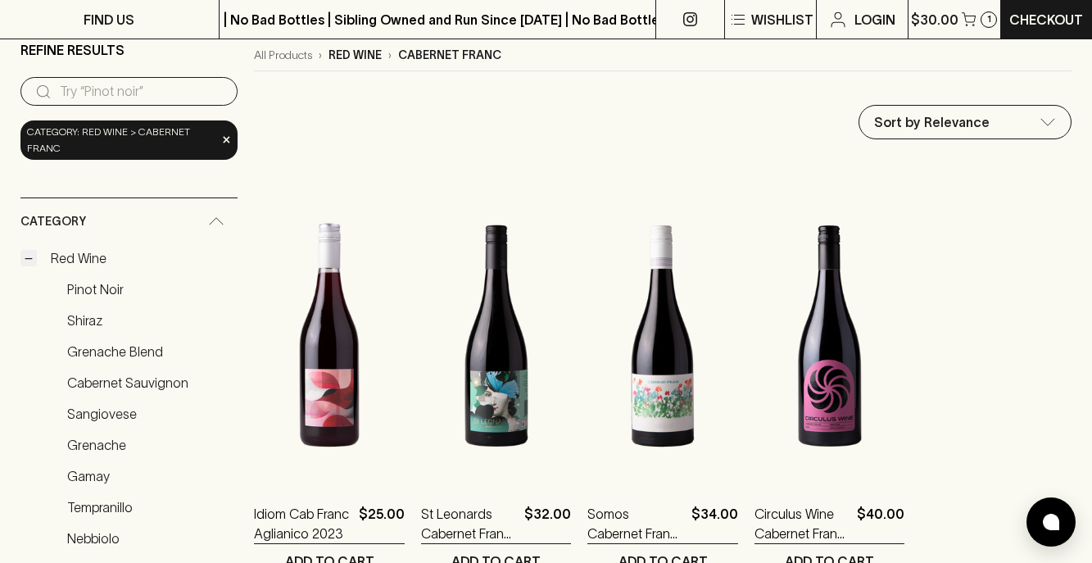
click at [34, 258] on button "−" at bounding box center [28, 258] width 16 height 16
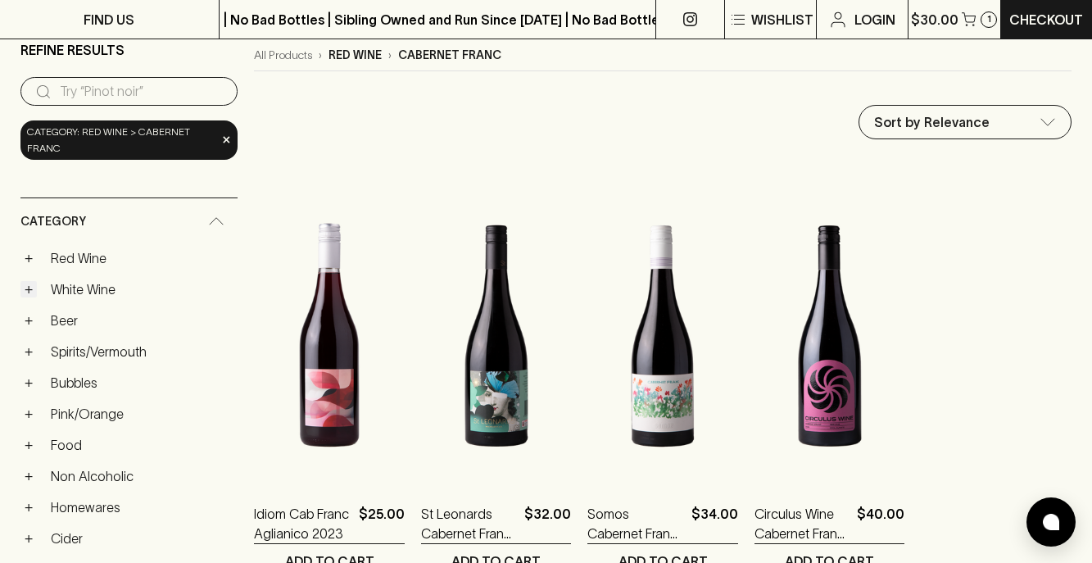
click at [29, 292] on button "+" at bounding box center [28, 289] width 16 height 16
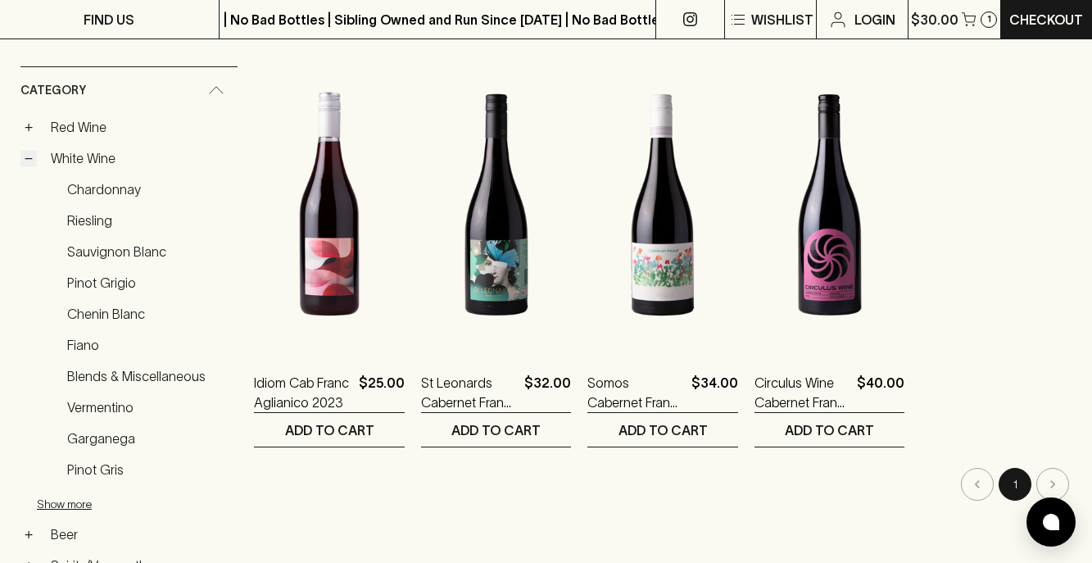
scroll to position [269, 0]
click at [80, 345] on link "Fiano" at bounding box center [149, 344] width 178 height 28
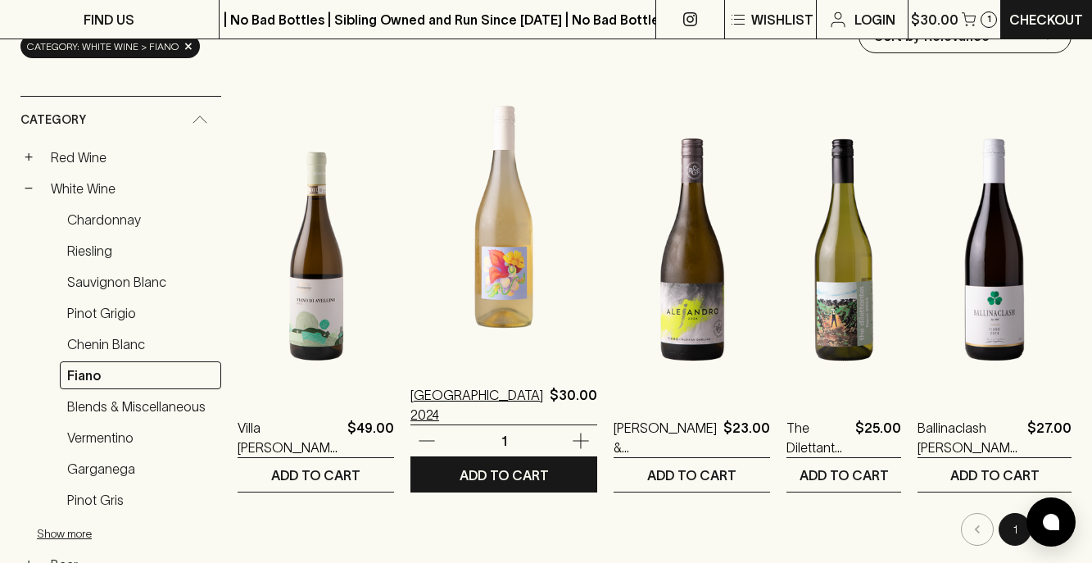
scroll to position [217, 0]
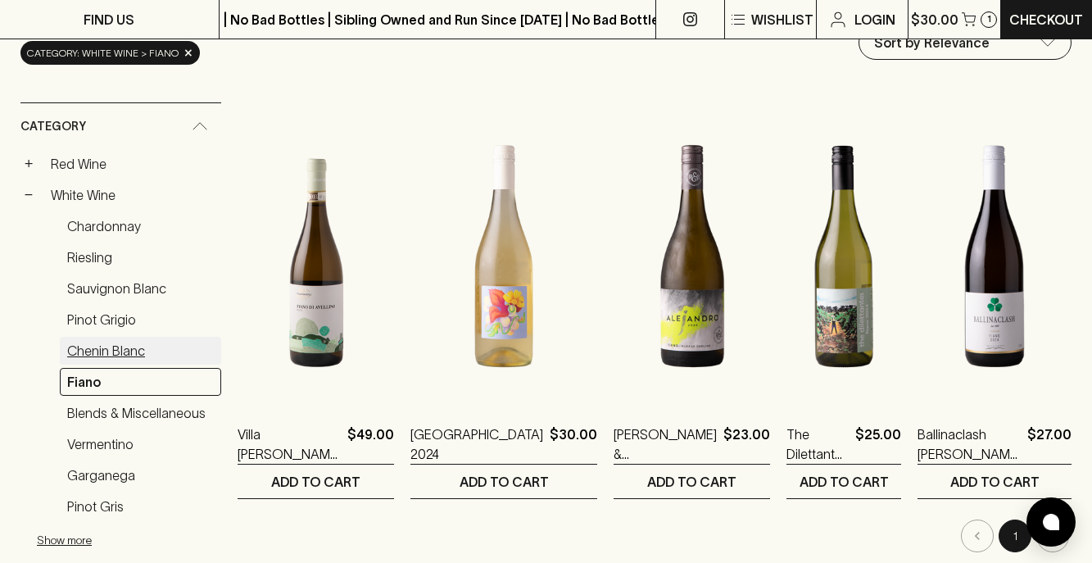
click at [95, 346] on link "Chenin Blanc" at bounding box center [140, 351] width 161 height 28
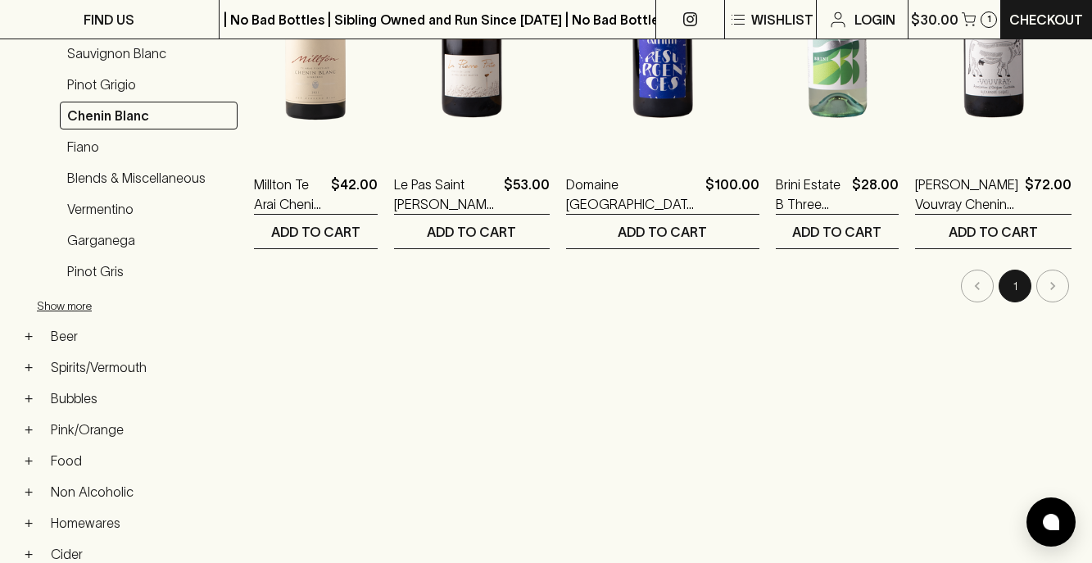
scroll to position [469, 0]
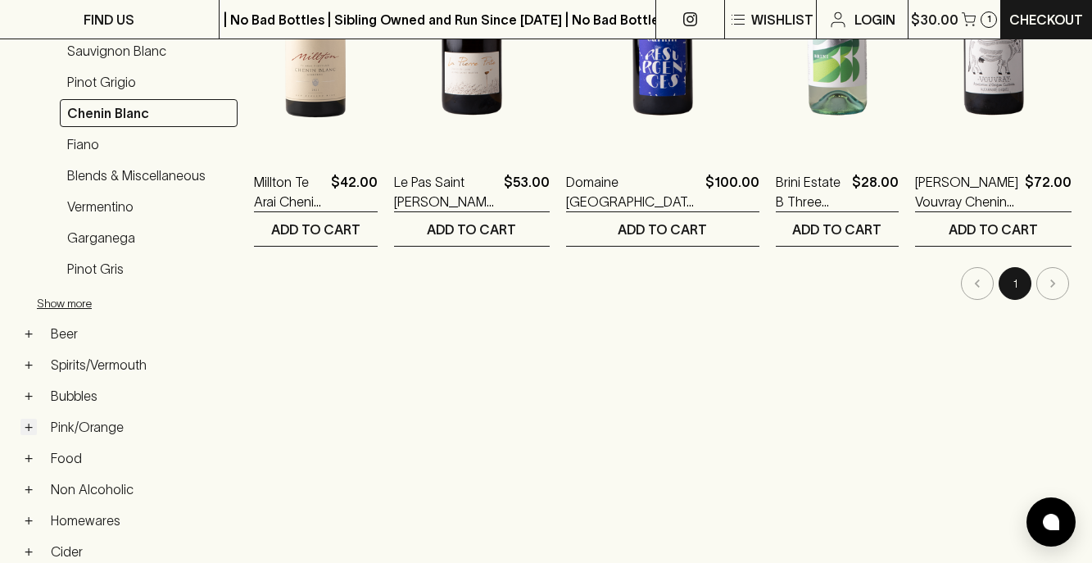
click at [29, 425] on button "+" at bounding box center [28, 427] width 16 height 16
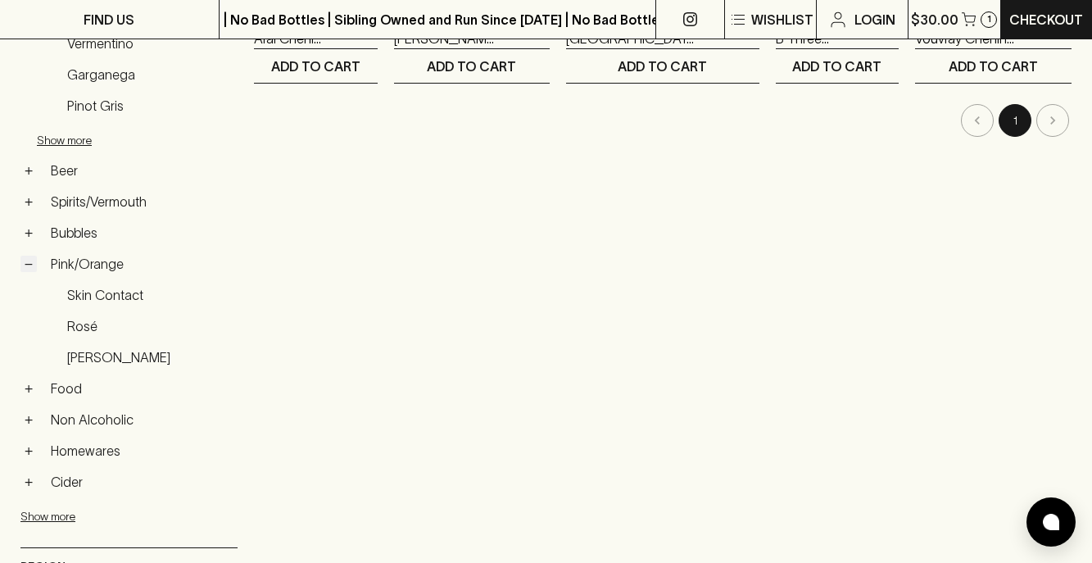
scroll to position [660, 0]
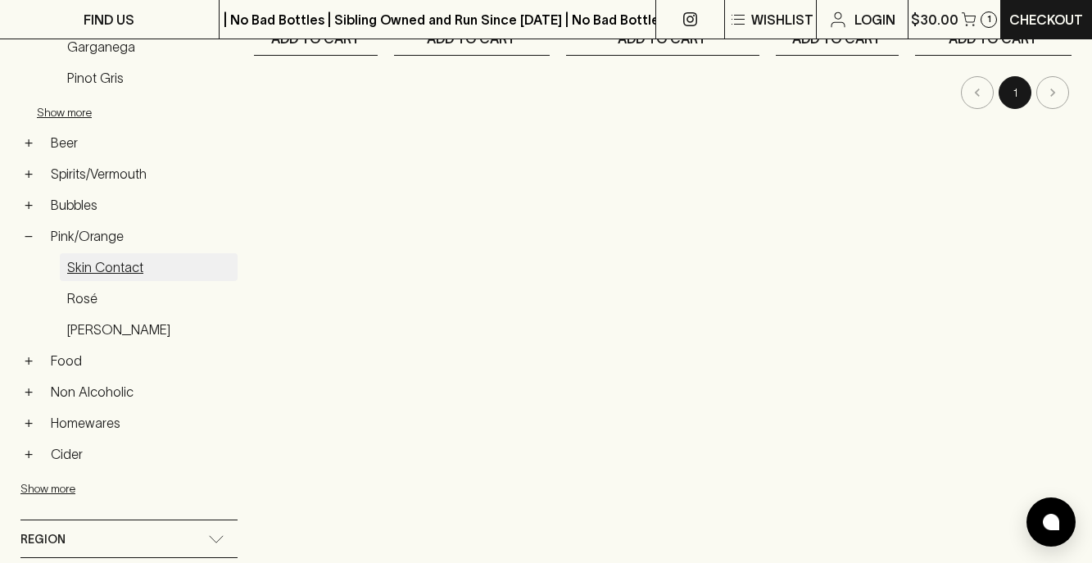
click at [115, 269] on link "Skin Contact" at bounding box center [149, 267] width 178 height 28
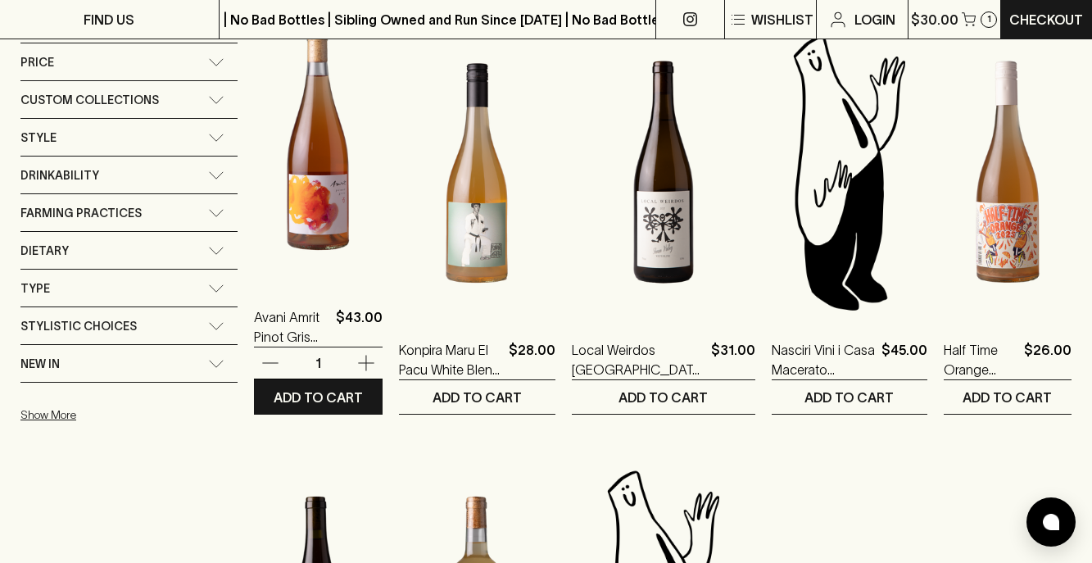
scroll to position [738, 0]
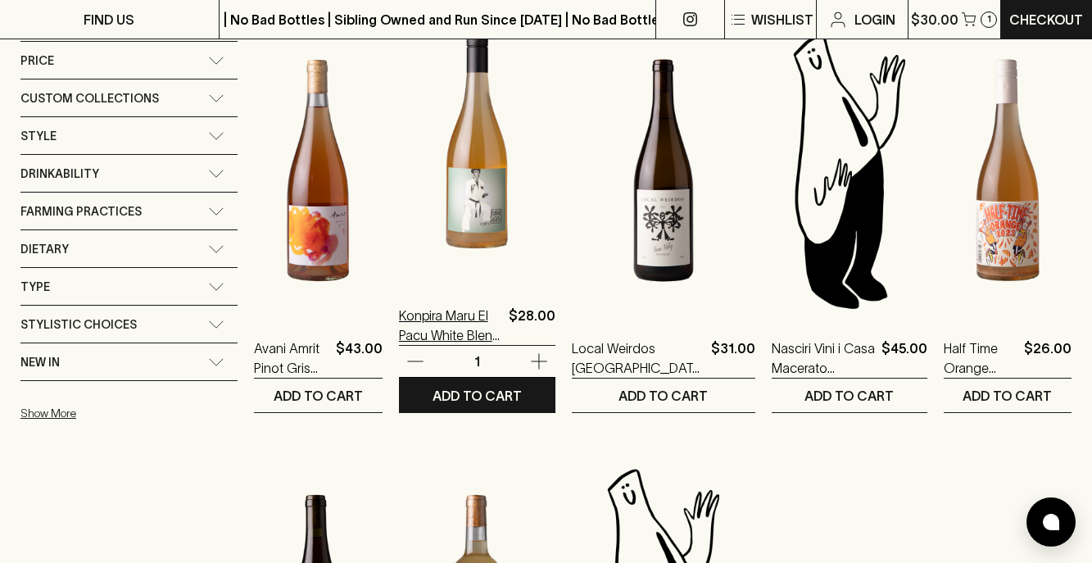
click at [472, 337] on p "Konpira Maru El Pacu White Blend 2023" at bounding box center [450, 325] width 103 height 39
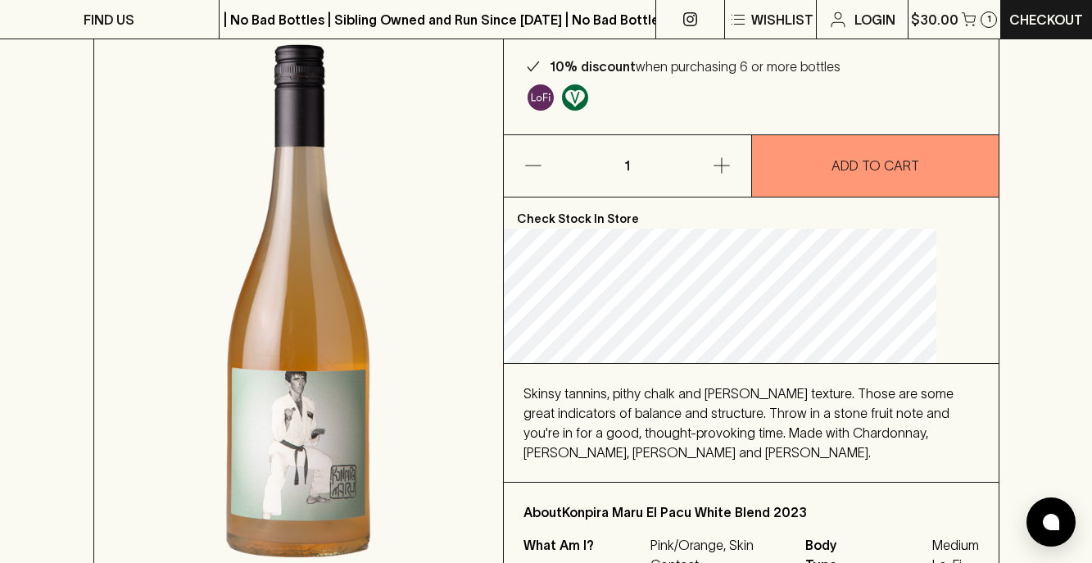
scroll to position [45, 0]
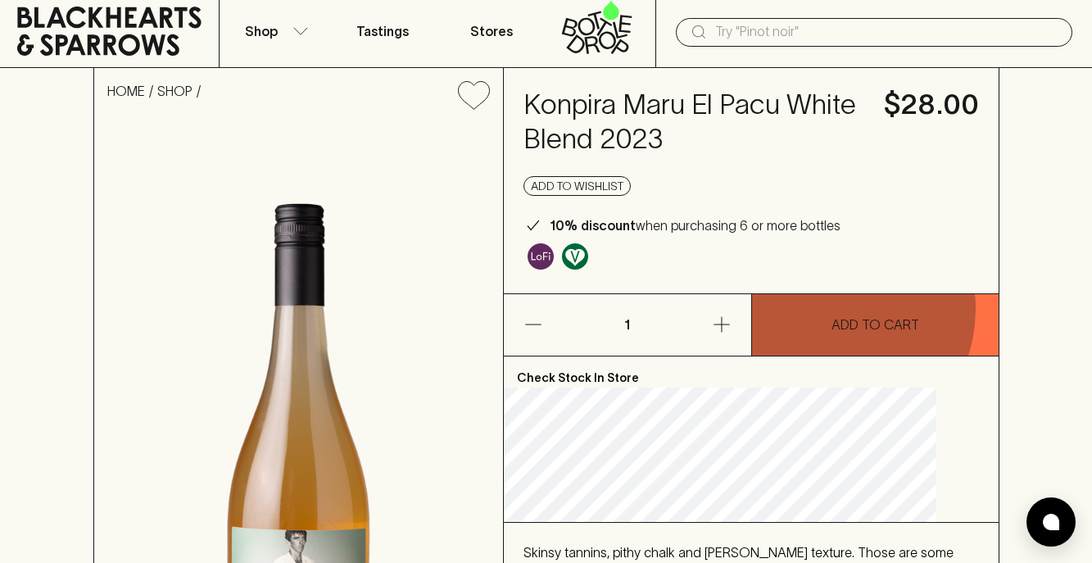
click at [824, 309] on button "ADD TO CART" at bounding box center [875, 324] width 247 height 61
